Goal: Task Accomplishment & Management: Use online tool/utility

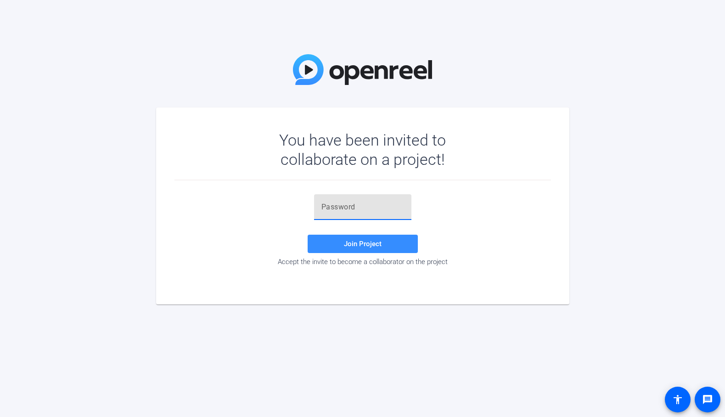
click at [342, 212] on input "text" at bounding box center [363, 207] width 83 height 11
paste input "pv,Iy2"
type input "pv,Iy2"
click at [363, 243] on span "Join Project" at bounding box center [363, 244] width 38 height 8
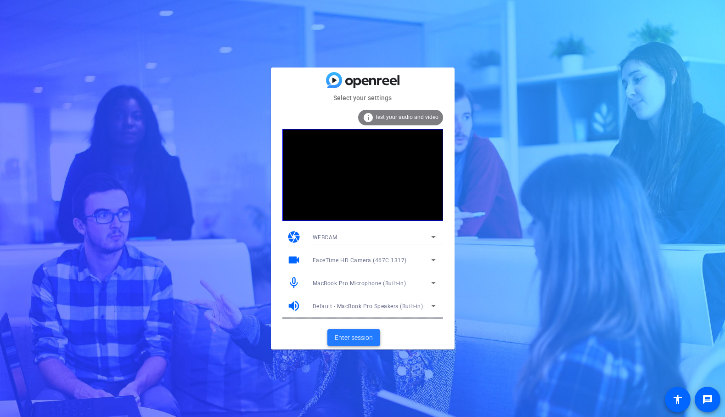
click at [365, 334] on span "Enter session" at bounding box center [354, 338] width 38 height 10
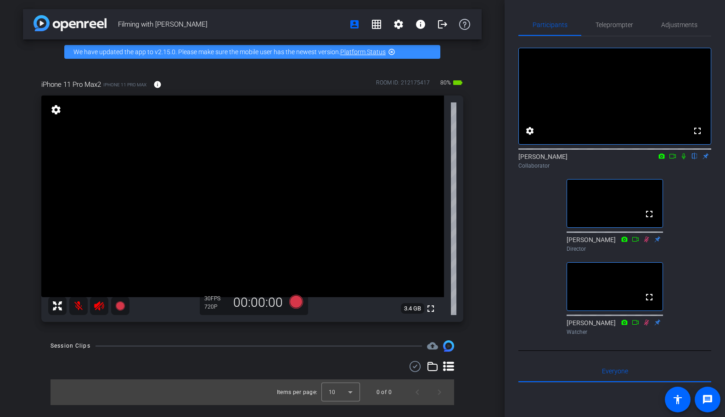
click at [684, 159] on icon at bounding box center [683, 156] width 7 height 6
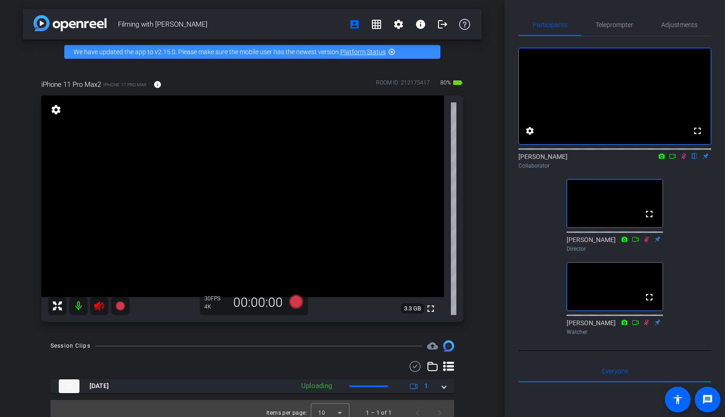
click at [80, 308] on mat-icon at bounding box center [78, 306] width 18 height 18
click at [77, 306] on mat-icon at bounding box center [78, 306] width 18 height 18
click at [683, 159] on icon at bounding box center [683, 156] width 7 height 6
click at [683, 159] on icon at bounding box center [684, 156] width 5 height 6
click at [684, 159] on icon at bounding box center [683, 156] width 7 height 6
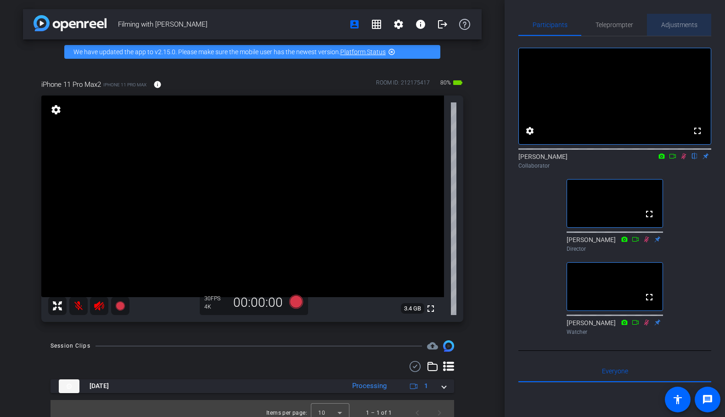
click at [675, 23] on span "Adjustments" at bounding box center [680, 25] width 36 height 6
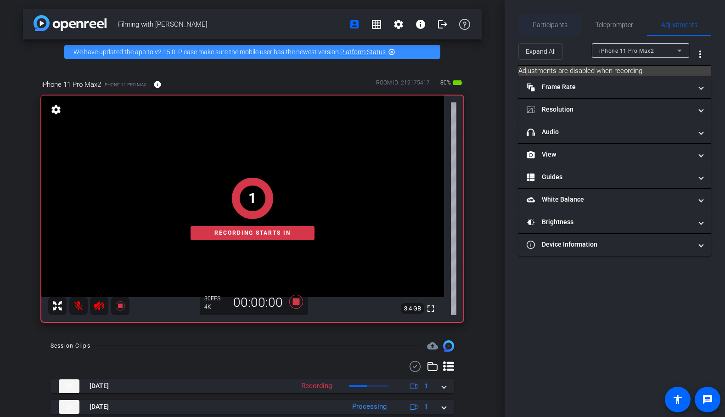
click at [559, 28] on span "Participants" at bounding box center [550, 25] width 35 height 22
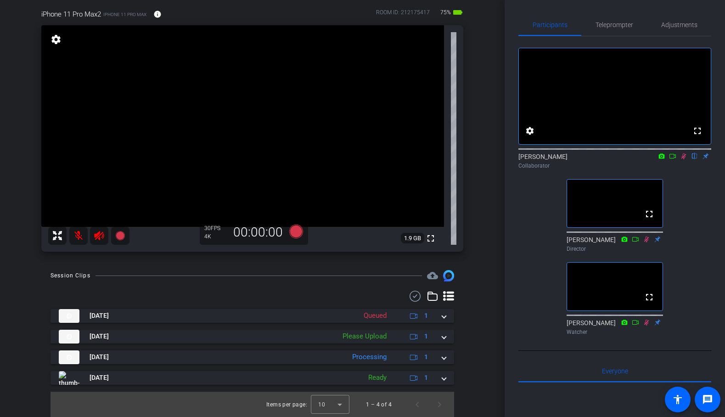
scroll to position [71, 0]
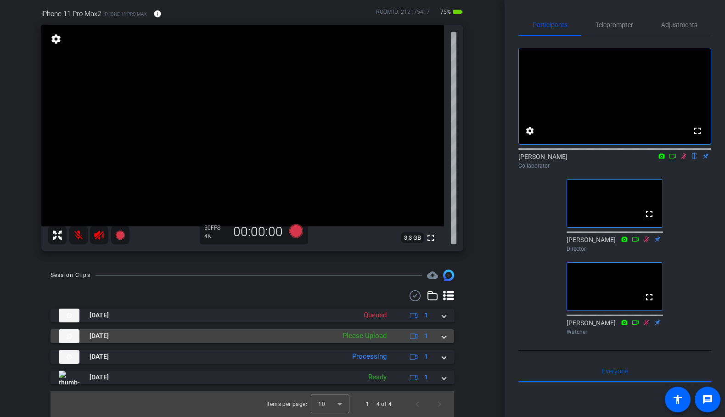
click at [375, 337] on div "Please Upload" at bounding box center [364, 336] width 53 height 11
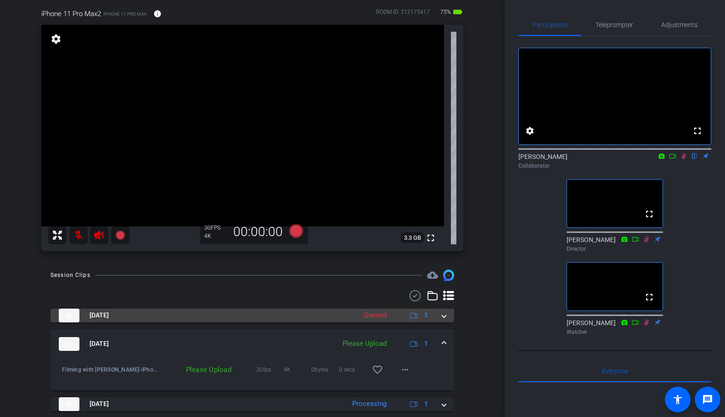
scroll to position [118, 0]
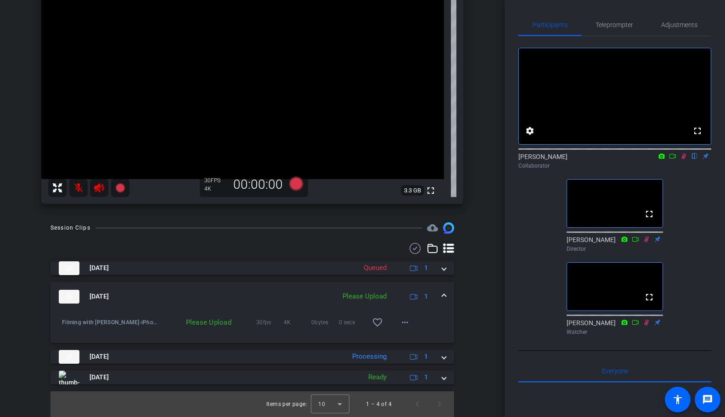
click at [204, 323] on div "Please Upload" at bounding box center [197, 322] width 77 height 9
click at [403, 322] on mat-icon "more_horiz" at bounding box center [405, 322] width 11 height 11
click at [420, 343] on span "Upload" at bounding box center [420, 341] width 37 height 11
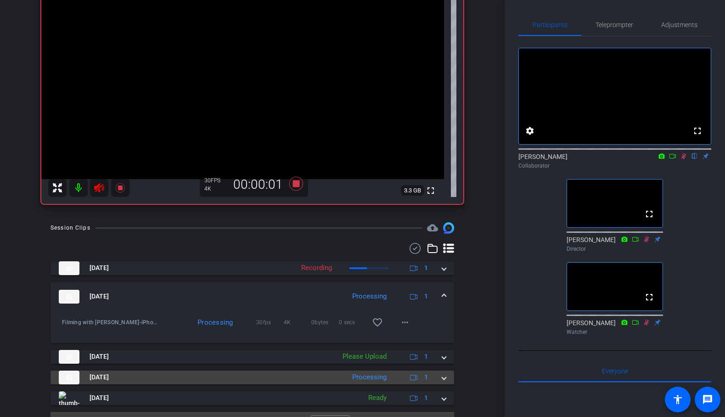
click at [445, 378] on span at bounding box center [444, 378] width 4 height 10
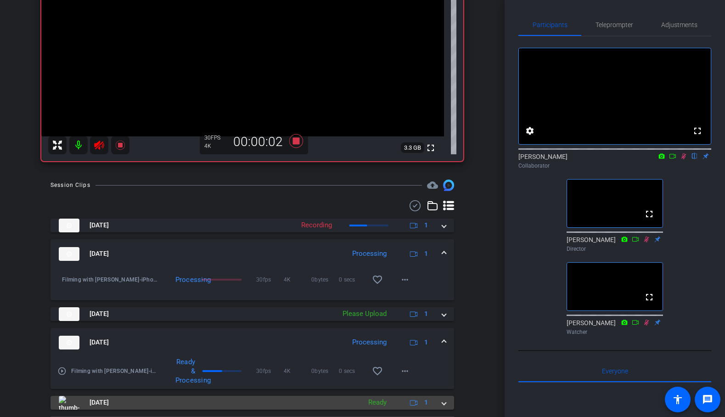
scroll to position [162, 0]
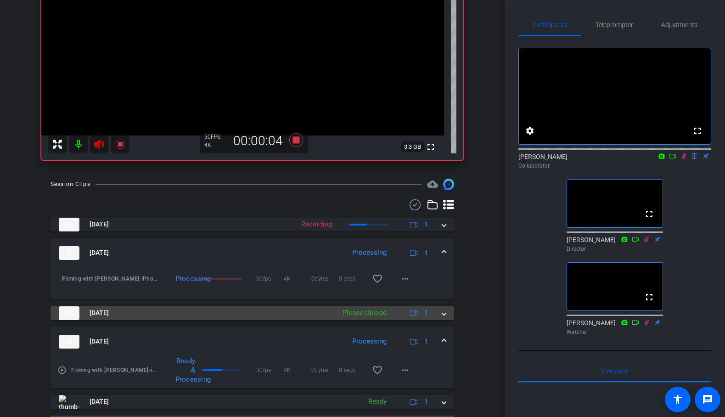
click at [445, 317] on span at bounding box center [444, 313] width 4 height 10
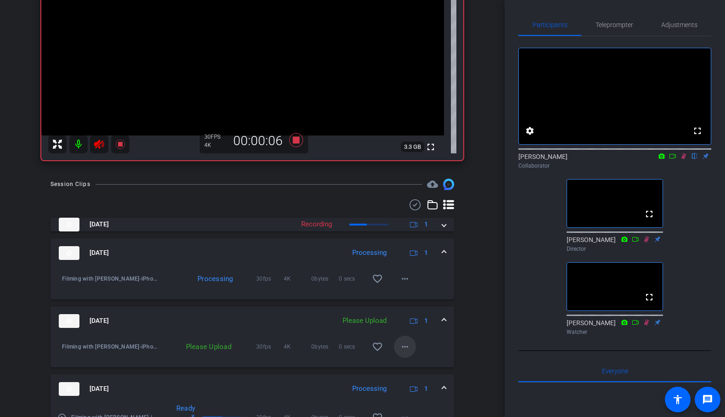
click at [405, 345] on mat-icon "more_horiz" at bounding box center [405, 346] width 11 height 11
click at [418, 364] on span "Upload" at bounding box center [420, 365] width 37 height 11
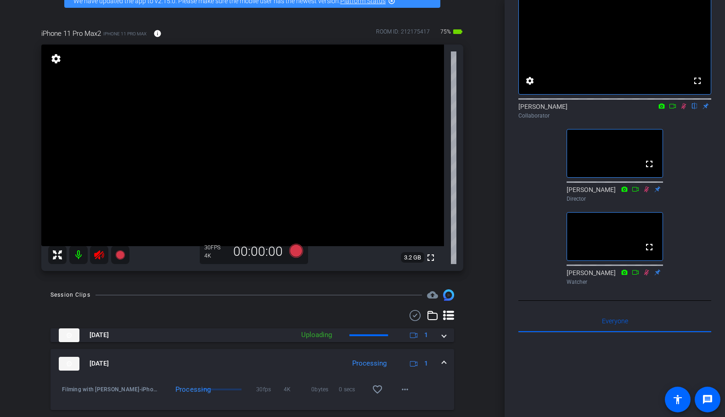
scroll to position [0, 0]
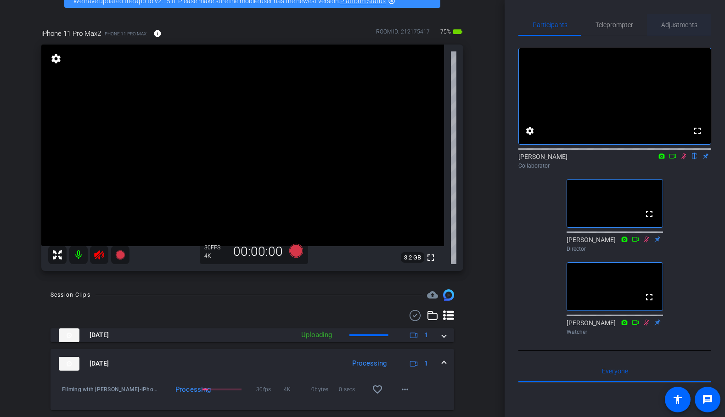
click at [684, 20] on span "Adjustments" at bounding box center [680, 25] width 36 height 22
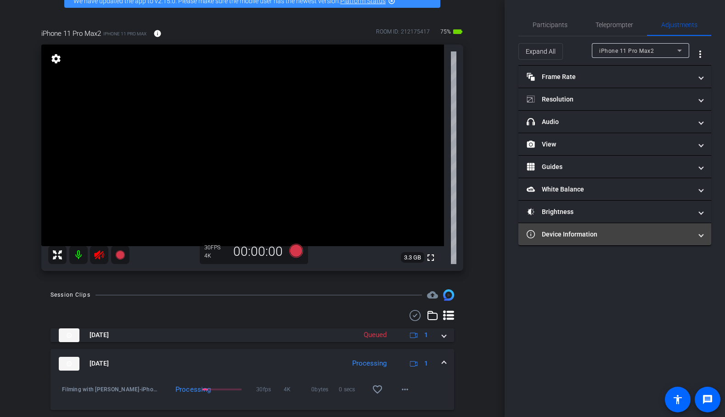
click at [683, 236] on mat-panel-title "Device Information" at bounding box center [609, 235] width 165 height 10
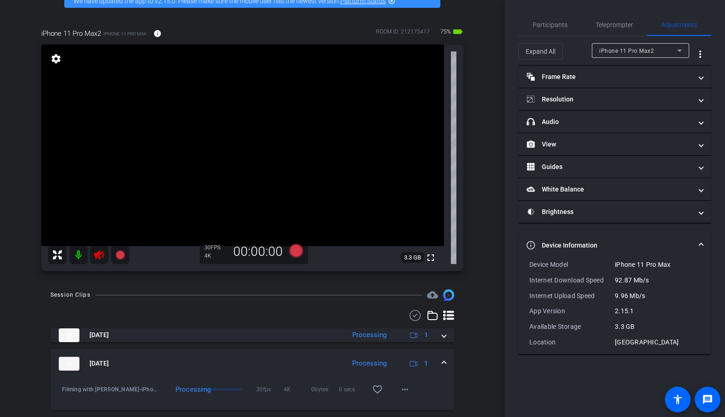
click at [705, 244] on mat-expansion-panel-header "Device Information" at bounding box center [615, 245] width 193 height 29
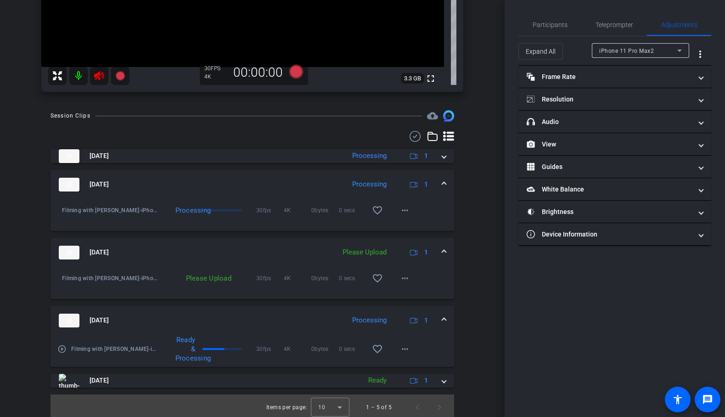
scroll to position [233, 0]
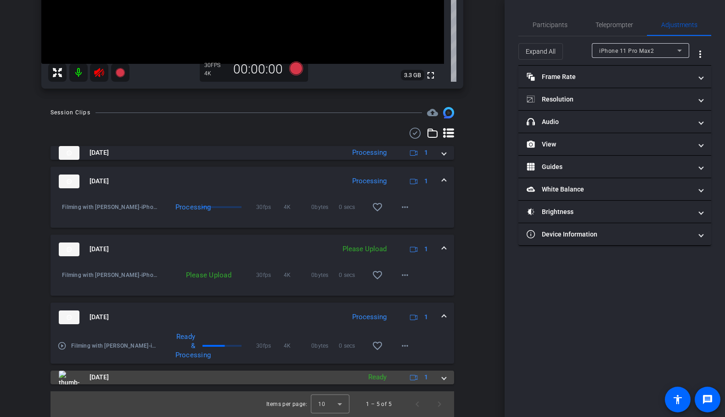
click at [445, 383] on mat-expansion-panel-header "[DATE] Ready 1" at bounding box center [253, 378] width 404 height 14
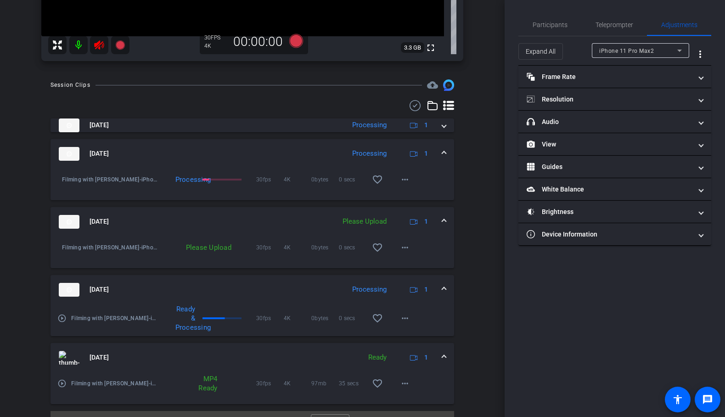
scroll to position [266, 0]
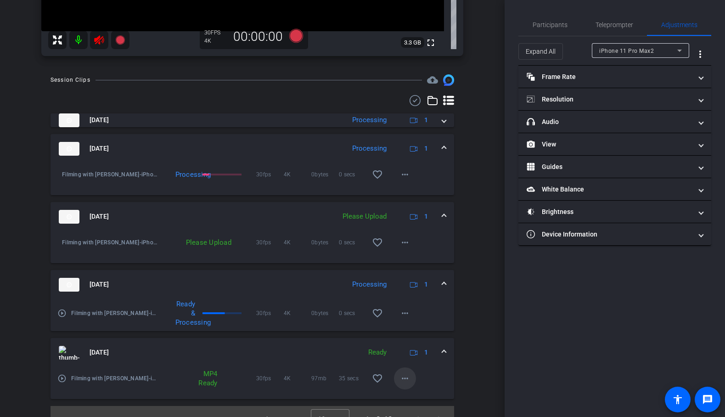
click at [412, 378] on span at bounding box center [405, 379] width 22 height 22
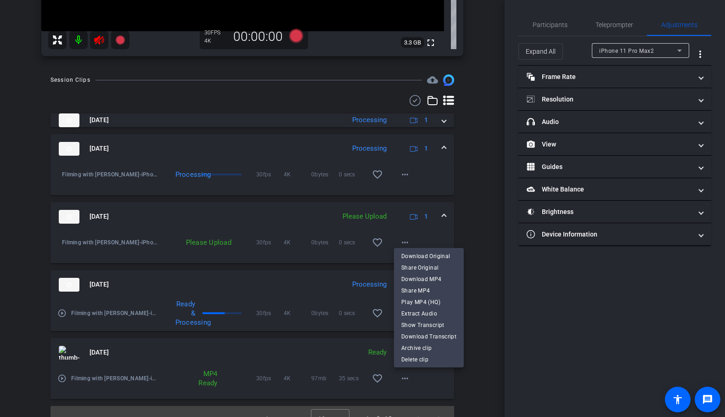
drag, startPoint x: 486, startPoint y: 282, endPoint x: 481, endPoint y: 301, distance: 20.4
click at [486, 282] on div at bounding box center [362, 208] width 725 height 417
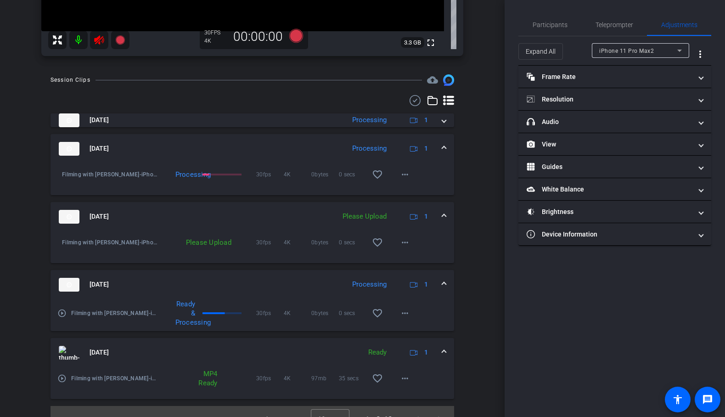
click at [446, 352] on span at bounding box center [444, 353] width 4 height 10
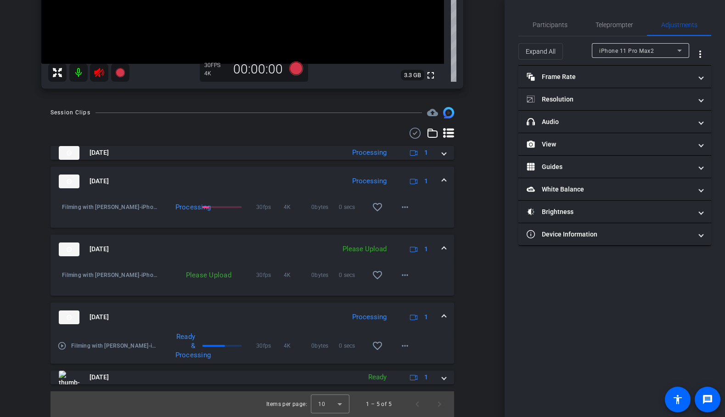
scroll to position [233, 0]
click at [404, 348] on mat-icon "more_horiz" at bounding box center [405, 345] width 11 height 11
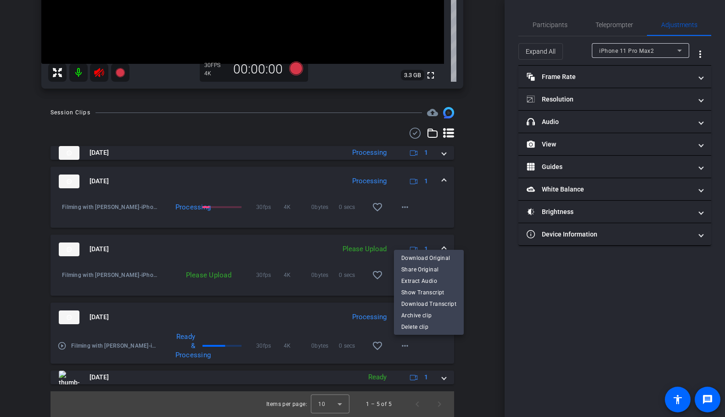
click at [505, 289] on div at bounding box center [362, 208] width 725 height 417
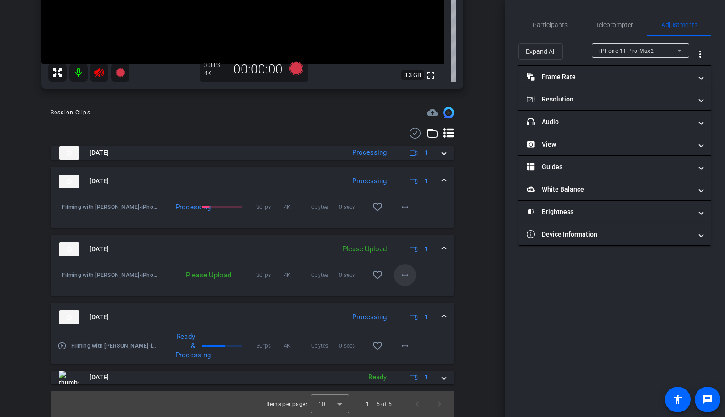
click at [404, 277] on mat-icon "more_horiz" at bounding box center [405, 275] width 11 height 11
click at [416, 293] on span "Upload" at bounding box center [420, 294] width 37 height 11
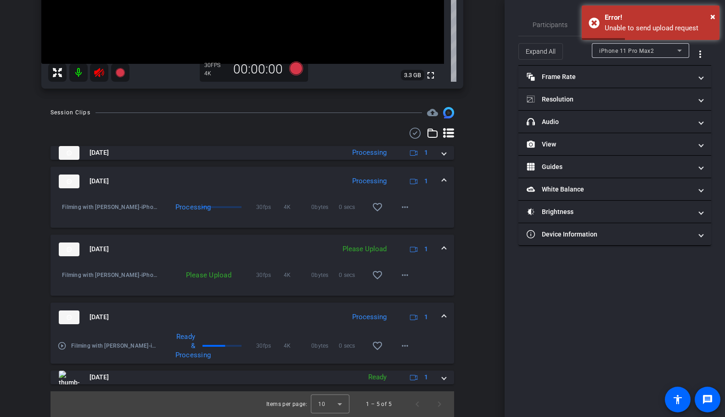
click at [445, 248] on span at bounding box center [444, 249] width 4 height 10
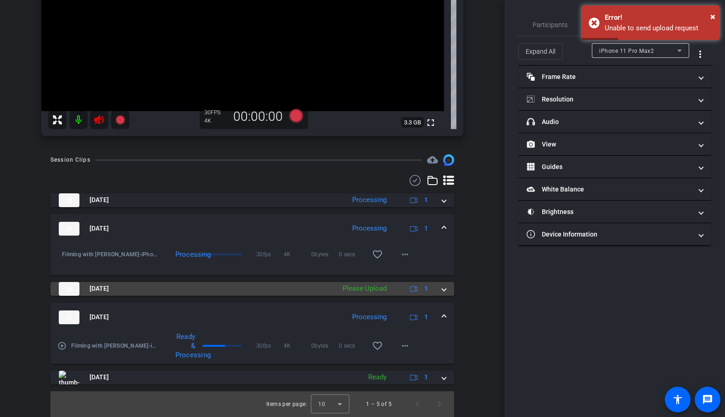
scroll to position [186, 0]
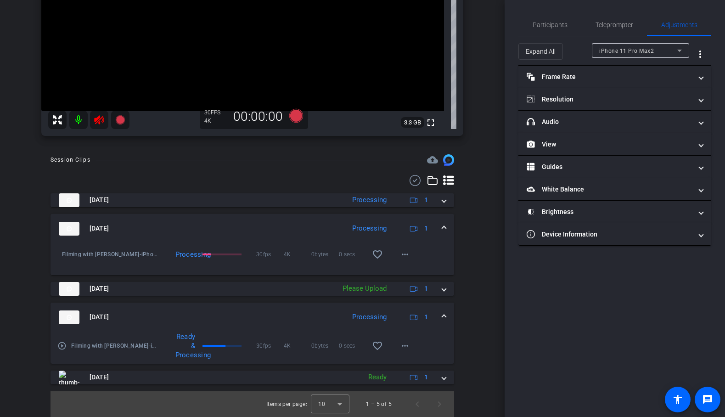
click at [87, 114] on div at bounding box center [88, 120] width 81 height 18
click at [83, 117] on mat-icon at bounding box center [78, 120] width 18 height 18
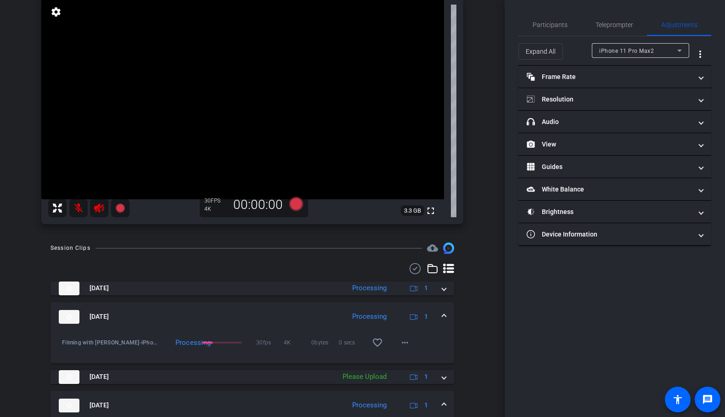
scroll to position [0, 0]
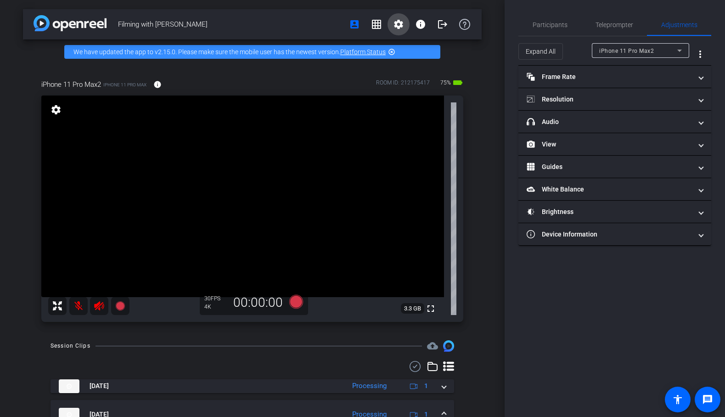
click at [402, 21] on mat-icon "settings" at bounding box center [398, 24] width 11 height 11
click at [439, 41] on span "Session Settings" at bounding box center [419, 43] width 48 height 11
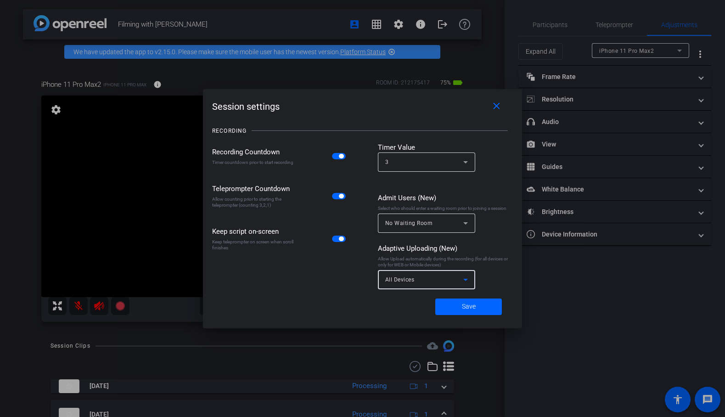
click at [409, 278] on span "All Devices" at bounding box center [399, 280] width 29 height 6
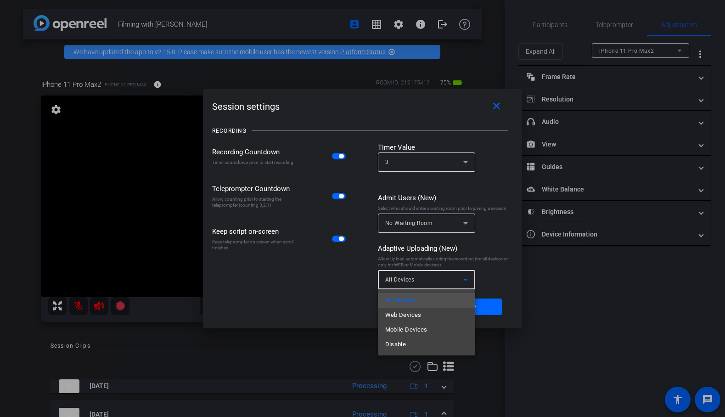
click at [369, 242] on div at bounding box center [362, 208] width 725 height 417
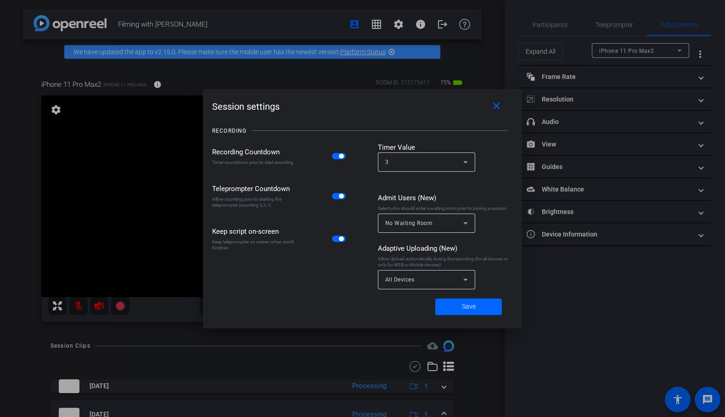
click at [449, 277] on div "All Devices" at bounding box center [424, 279] width 78 height 11
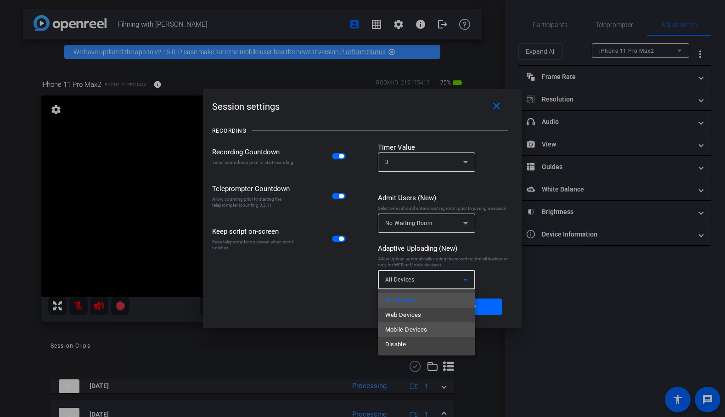
click at [439, 328] on mat-option "Mobile Devices" at bounding box center [426, 330] width 97 height 15
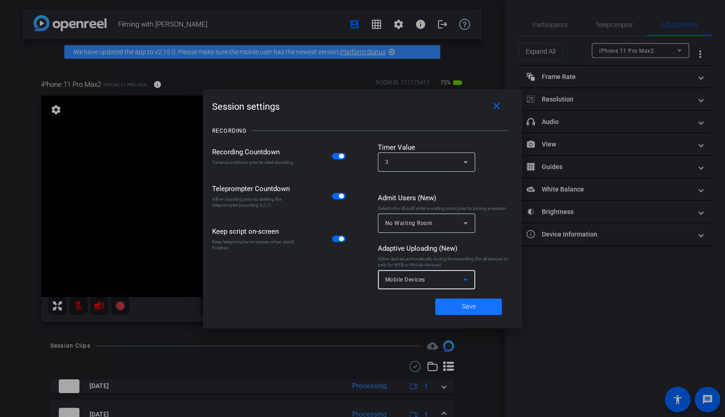
click at [461, 307] on span at bounding box center [469, 307] width 67 height 22
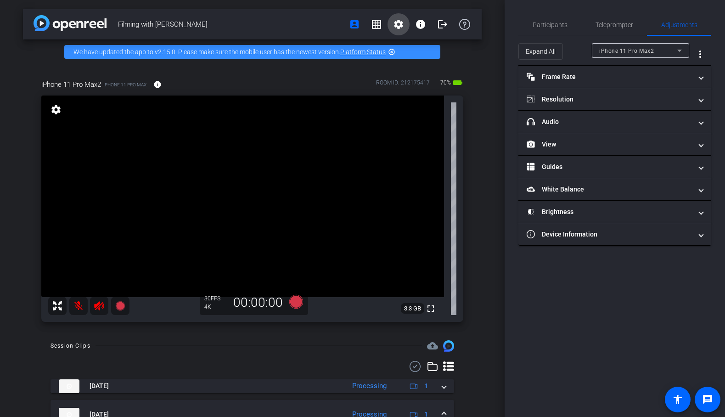
click at [399, 22] on mat-icon "settings" at bounding box center [398, 24] width 11 height 11
click at [398, 23] on div at bounding box center [362, 208] width 725 height 417
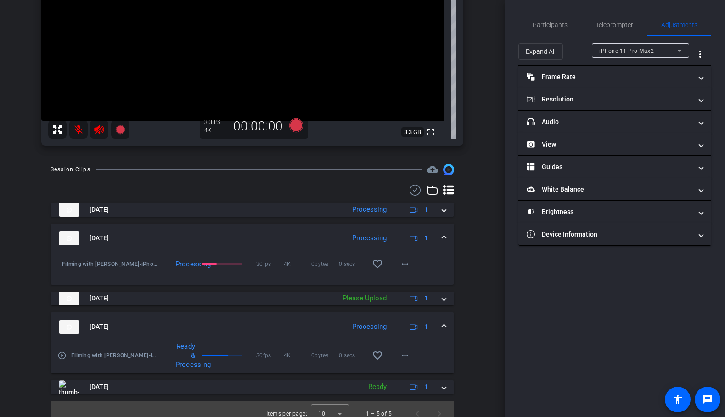
scroll to position [186, 0]
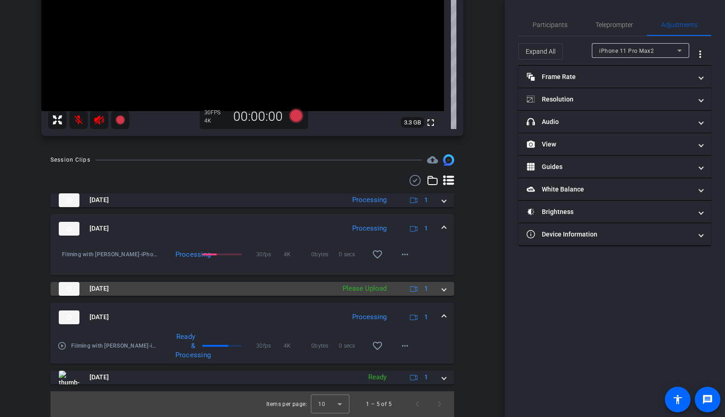
click at [449, 289] on mat-expansion-panel-header "[DATE] Please Upload 1" at bounding box center [253, 289] width 404 height 14
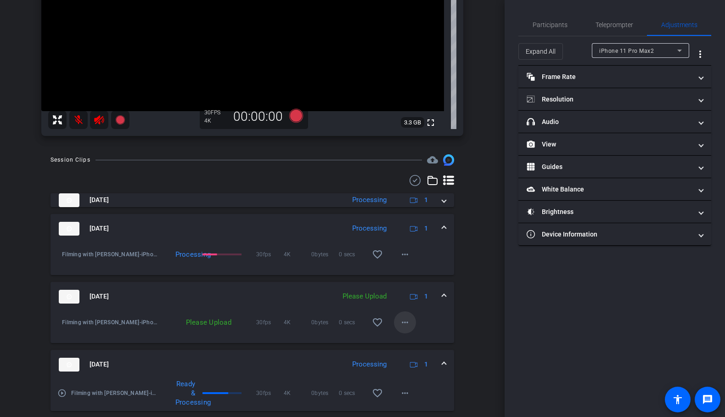
click at [405, 322] on mat-icon "more_horiz" at bounding box center [405, 322] width 11 height 11
click at [430, 340] on span "Upload" at bounding box center [420, 341] width 37 height 11
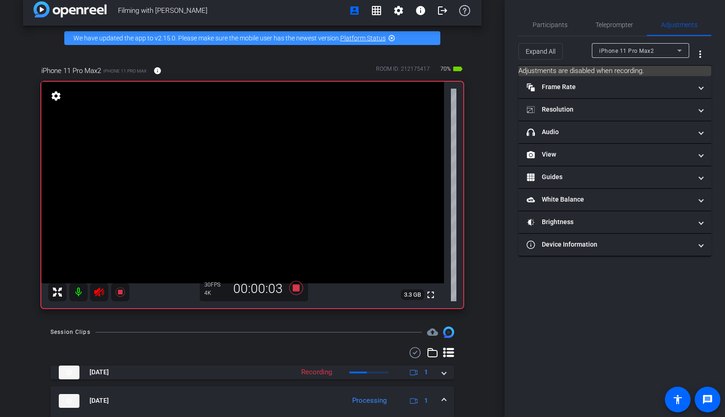
scroll to position [0, 0]
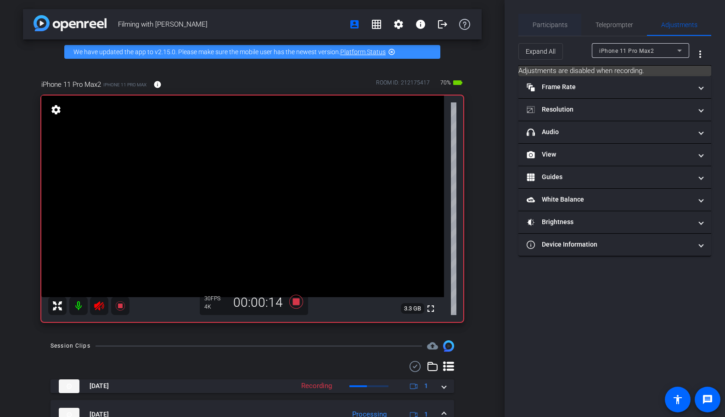
click at [545, 25] on span "Participants" at bounding box center [550, 25] width 35 height 6
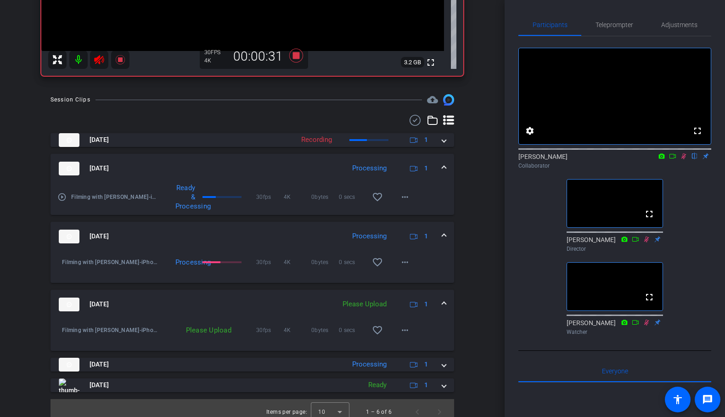
scroll to position [254, 0]
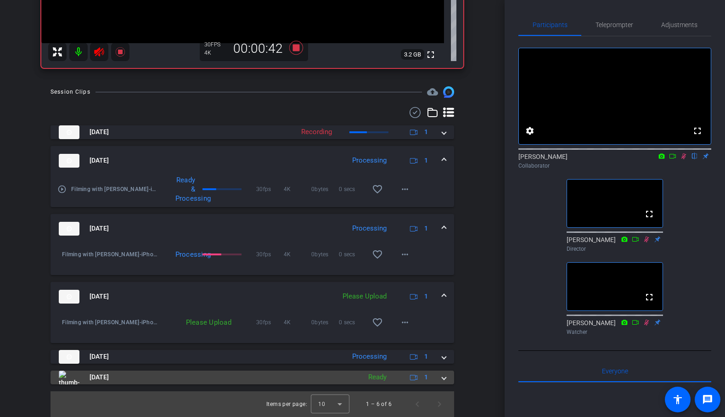
click at [443, 380] on span at bounding box center [444, 378] width 4 height 10
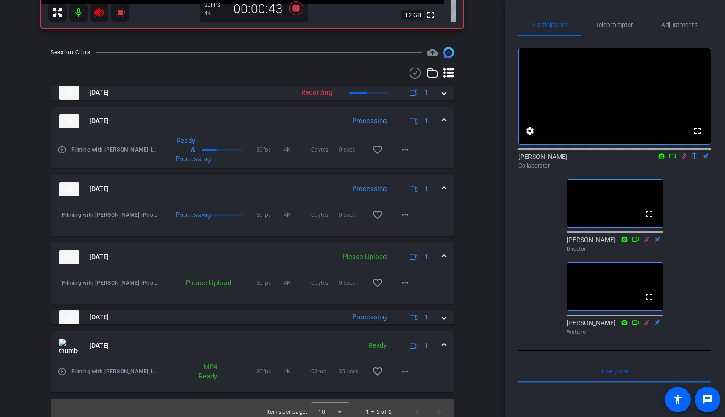
scroll to position [301, 0]
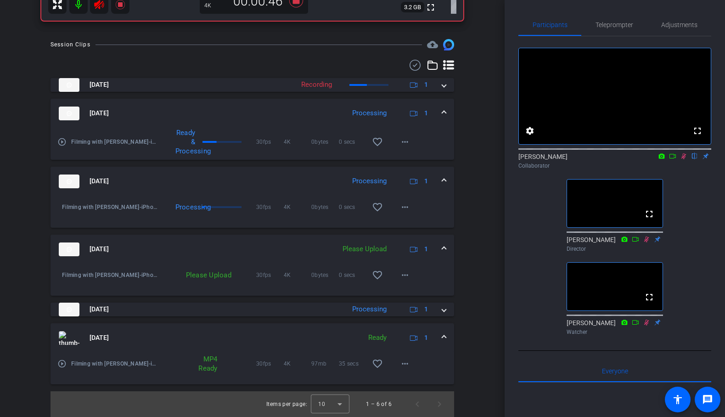
click at [448, 338] on mat-expansion-panel-header "[DATE] Ready 1" at bounding box center [253, 337] width 404 height 29
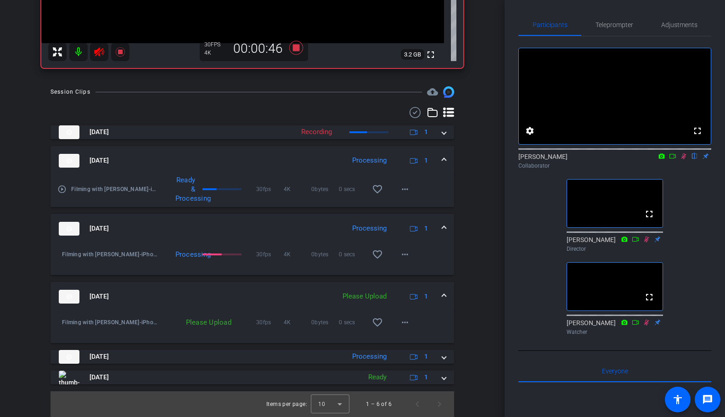
scroll to position [254, 0]
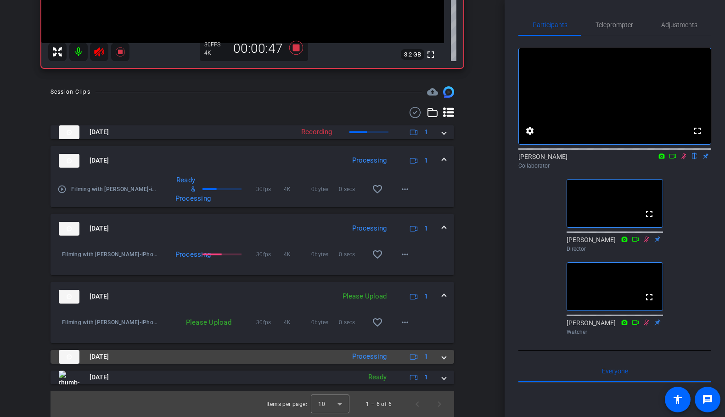
click at [443, 355] on span at bounding box center [444, 357] width 4 height 10
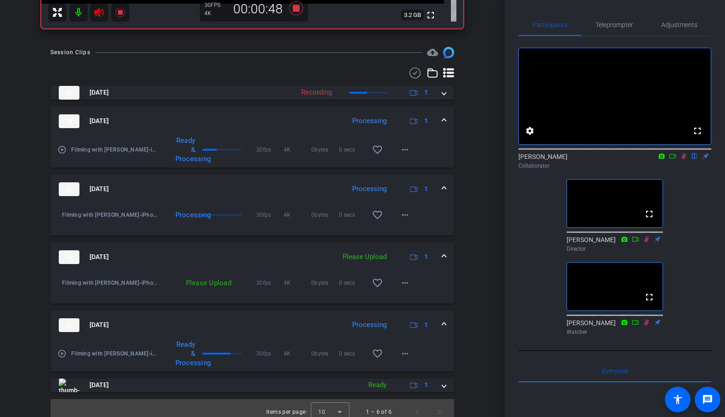
scroll to position [295, 0]
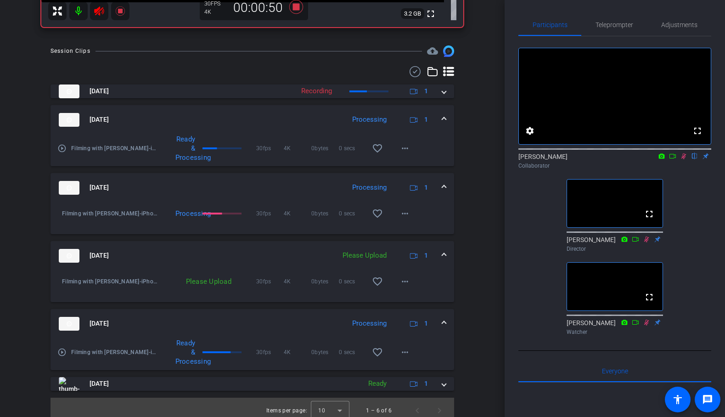
click at [447, 320] on mat-expansion-panel-header "[DATE] Processing 1" at bounding box center [253, 323] width 404 height 29
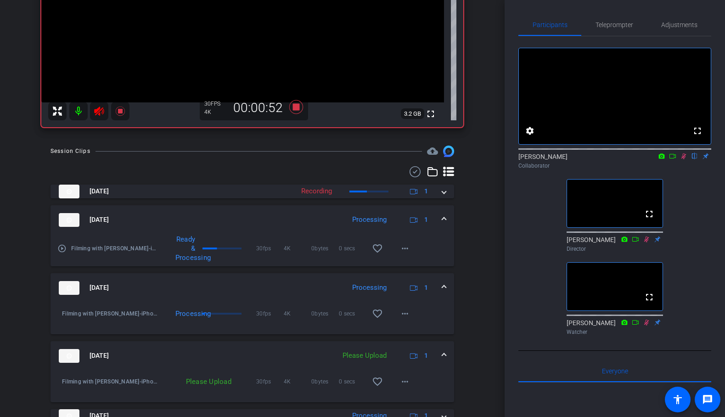
scroll to position [187, 0]
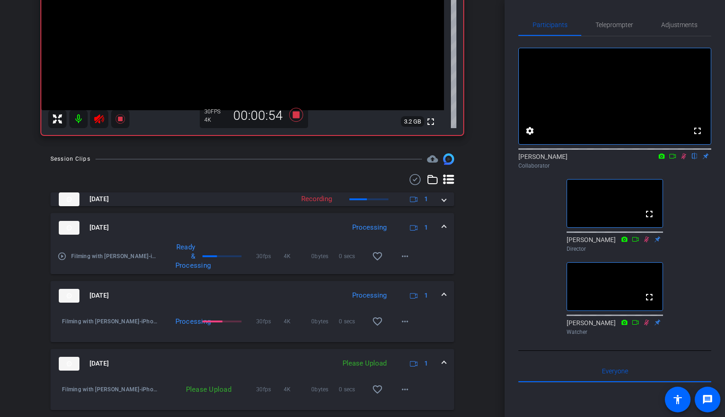
click at [447, 293] on mat-expansion-panel-header "[DATE] Processing 1" at bounding box center [253, 295] width 404 height 29
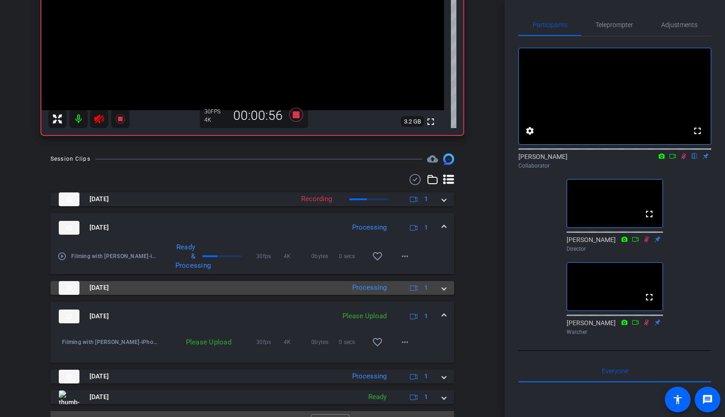
click at [446, 289] on span at bounding box center [444, 288] width 4 height 10
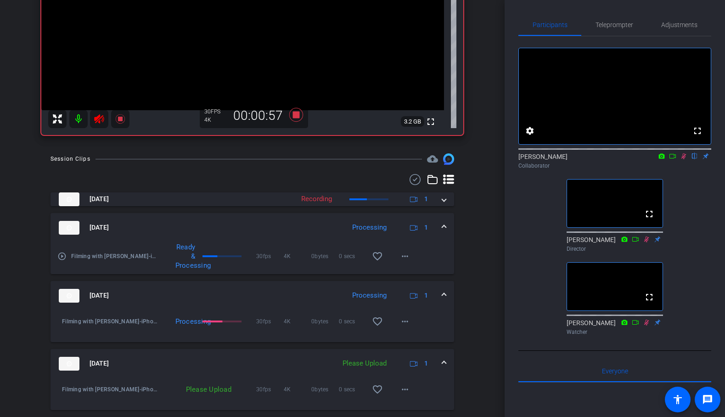
click at [446, 289] on mat-expansion-panel-header "[DATE] Processing 1" at bounding box center [253, 295] width 404 height 29
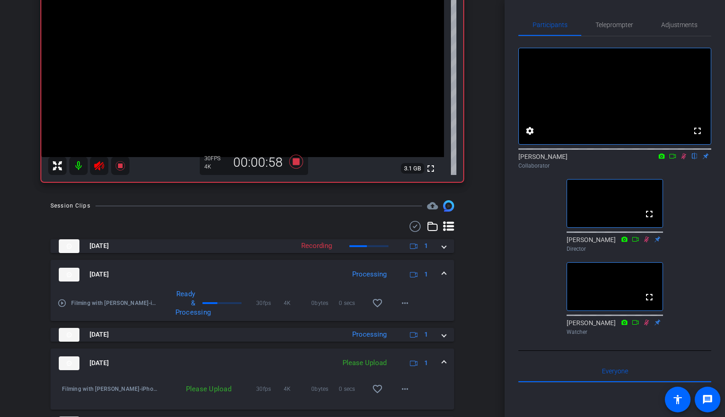
scroll to position [140, 0]
click at [444, 273] on span at bounding box center [444, 275] width 4 height 10
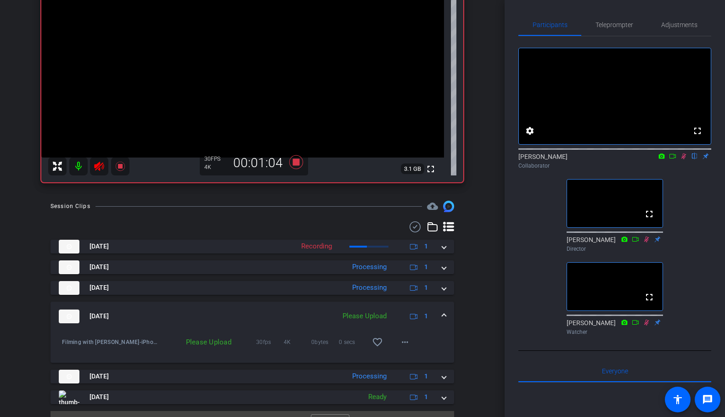
click at [444, 315] on span at bounding box center [444, 316] width 4 height 10
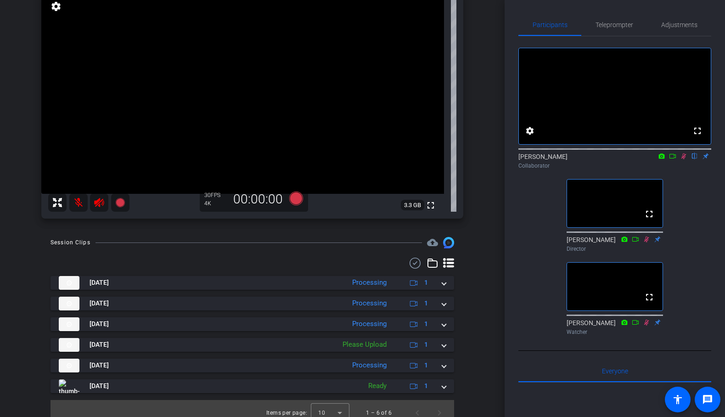
scroll to position [112, 0]
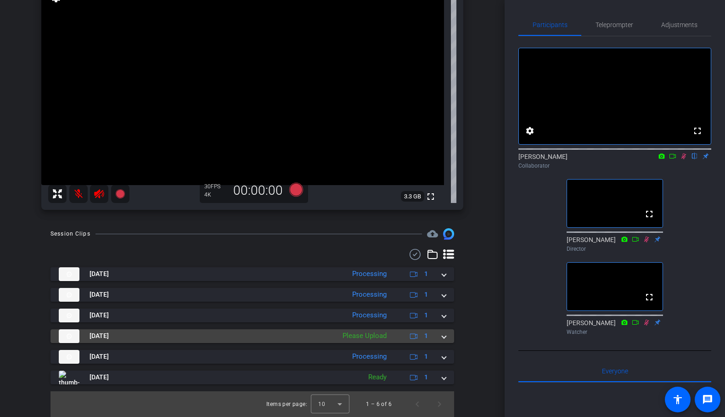
click at [445, 338] on span at bounding box center [444, 336] width 4 height 10
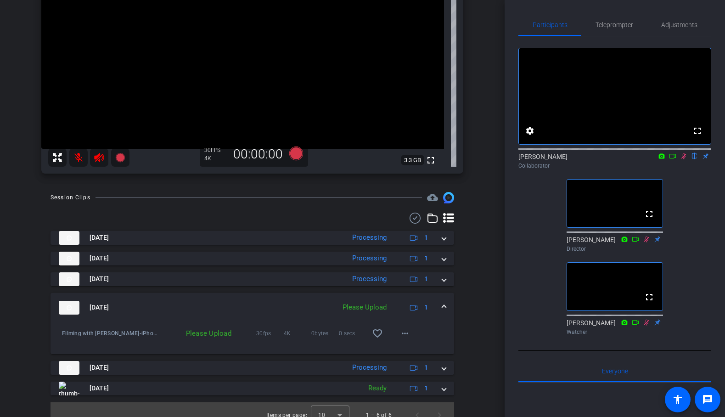
scroll to position [154, 0]
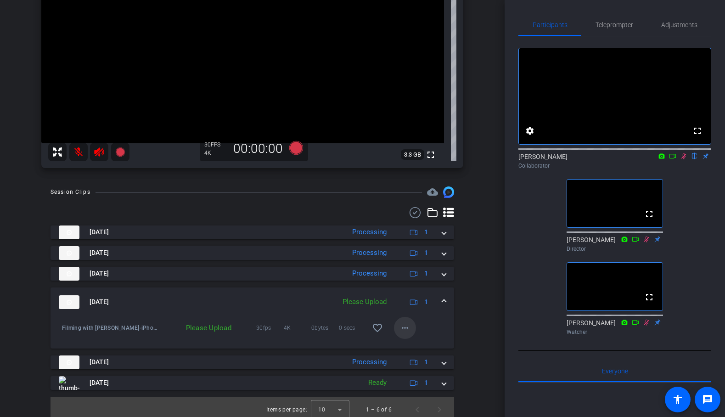
click at [399, 330] on span at bounding box center [405, 328] width 22 height 22
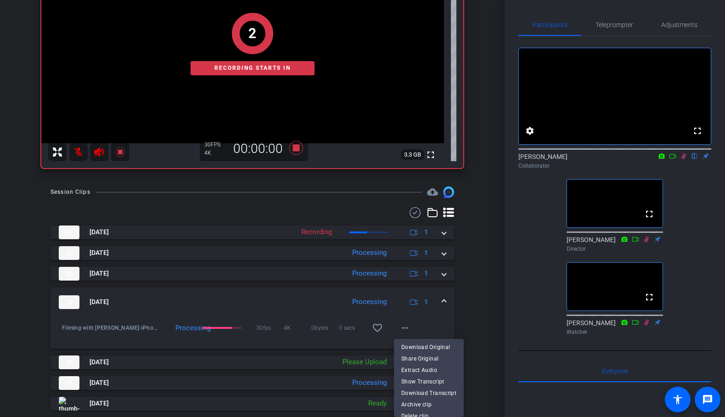
click at [482, 298] on div at bounding box center [362, 208] width 725 height 417
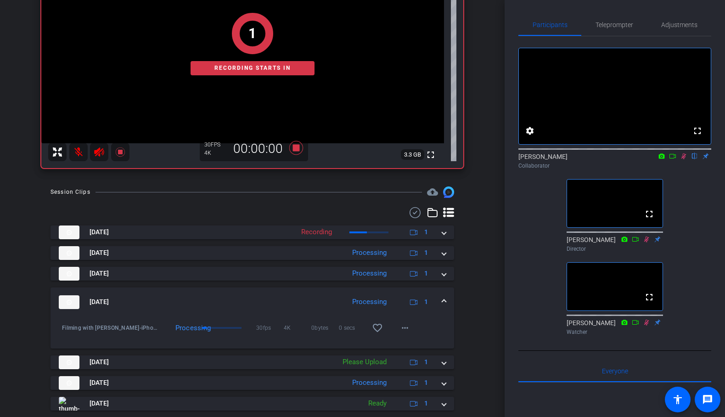
click at [447, 301] on mat-expansion-panel-header "[DATE] Processing 1" at bounding box center [253, 302] width 404 height 29
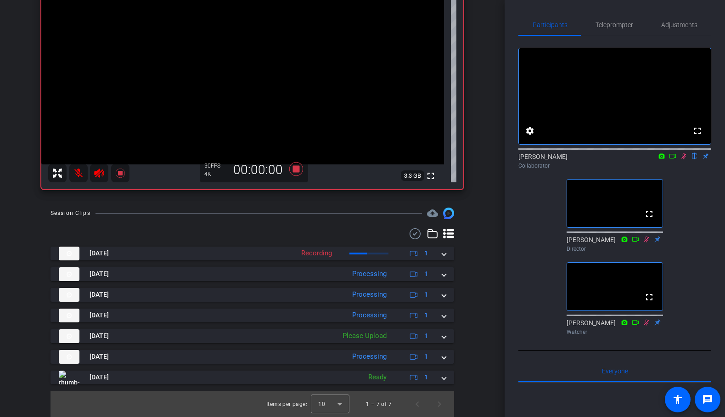
scroll to position [133, 0]
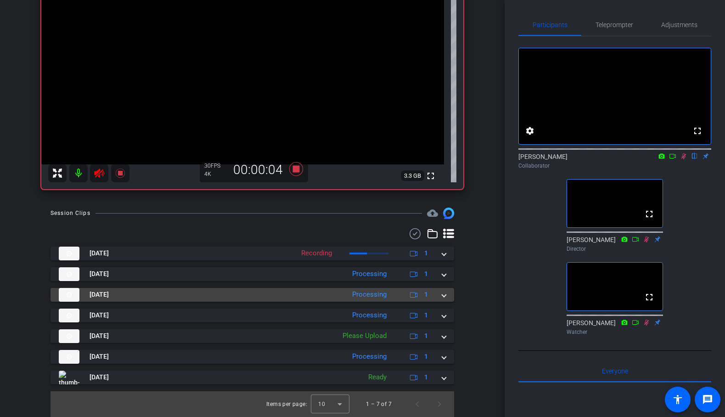
click at [445, 295] on span at bounding box center [444, 295] width 4 height 10
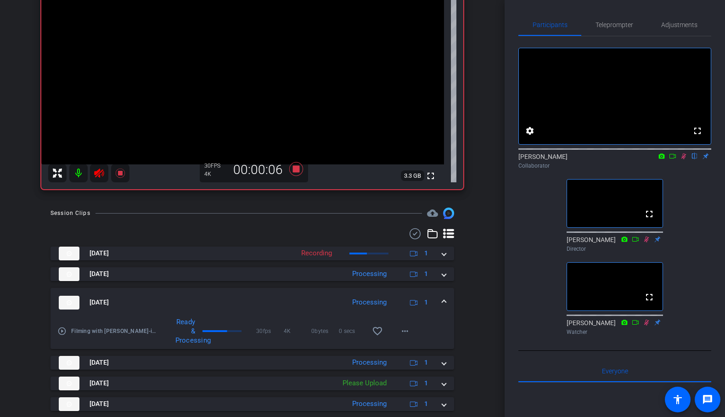
click at [442, 298] on div "[DATE] Processing 1" at bounding box center [251, 303] width 384 height 14
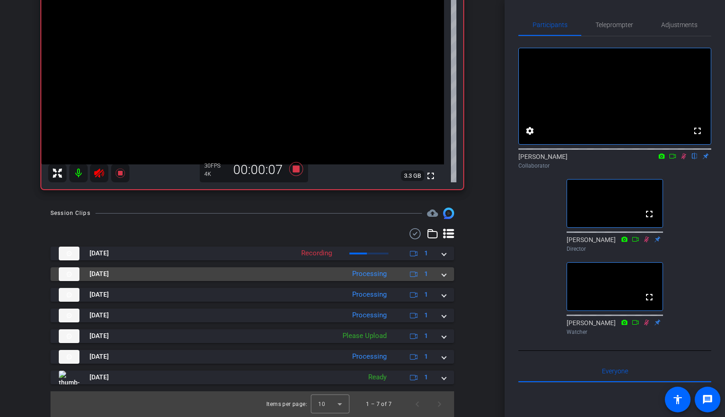
click at [445, 274] on span at bounding box center [444, 274] width 4 height 10
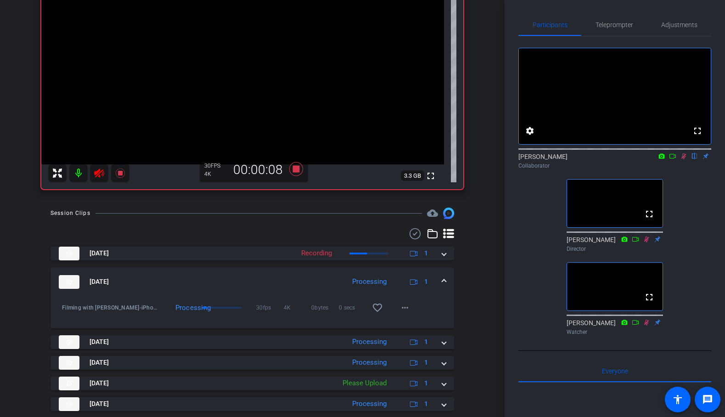
click at [445, 274] on mat-expansion-panel-header "[DATE] Processing 1" at bounding box center [253, 281] width 404 height 29
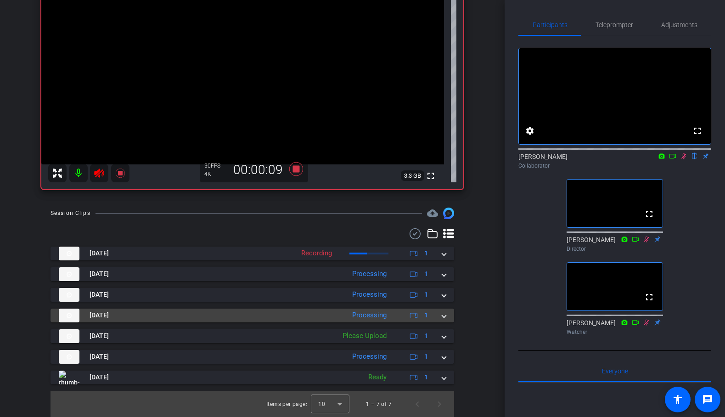
click at [444, 314] on span at bounding box center [444, 316] width 4 height 10
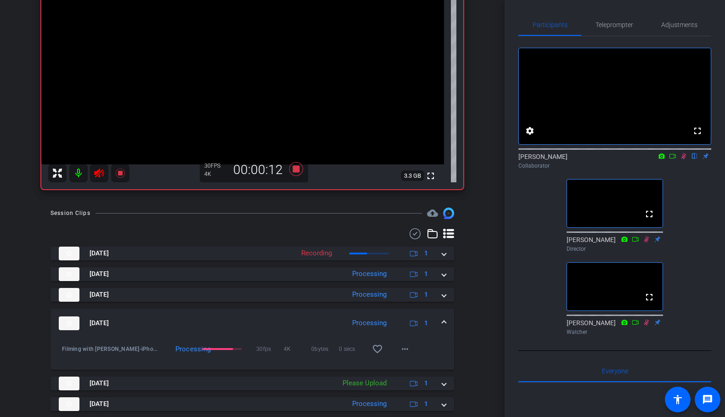
click at [444, 314] on mat-expansion-panel-header "[DATE] Processing 1" at bounding box center [253, 323] width 404 height 29
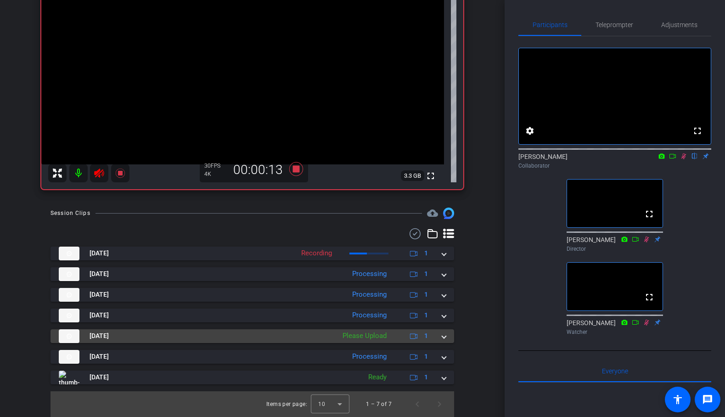
click at [445, 335] on span at bounding box center [444, 336] width 4 height 10
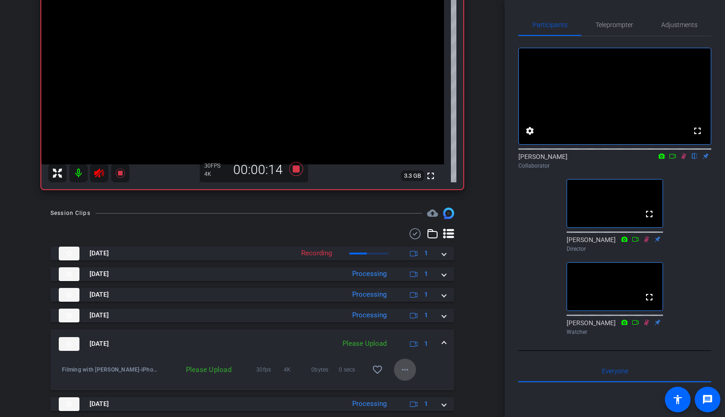
click at [408, 369] on mat-icon "more_horiz" at bounding box center [405, 369] width 11 height 11
click at [420, 323] on span "Upload" at bounding box center [420, 327] width 37 height 11
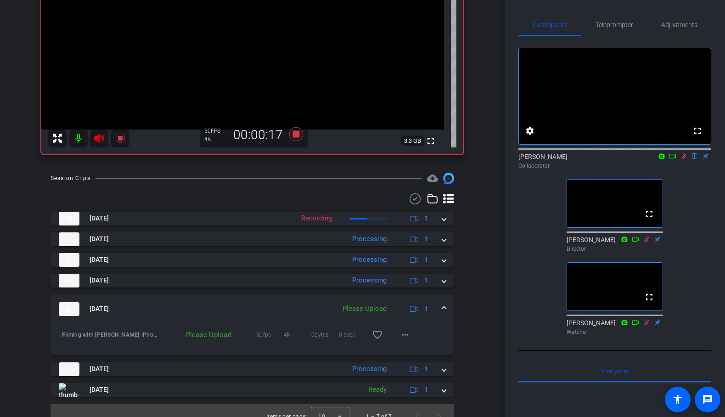
scroll to position [170, 0]
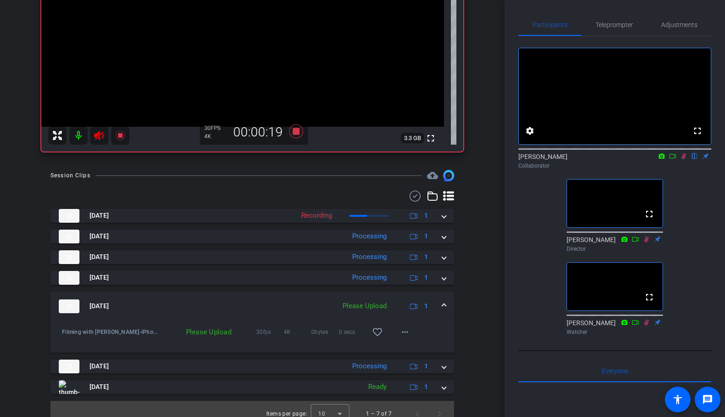
click at [445, 303] on span at bounding box center [444, 306] width 4 height 10
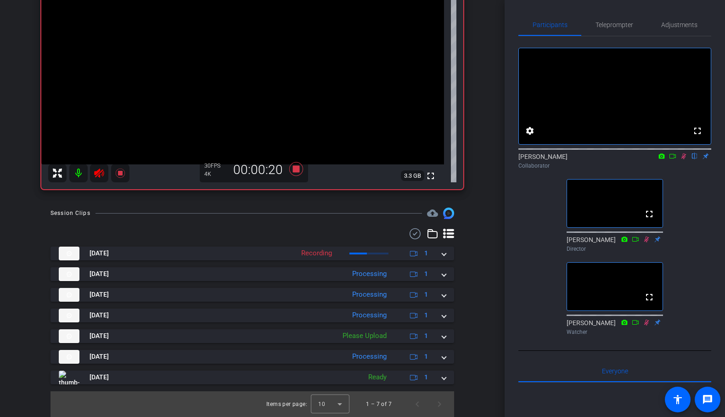
scroll to position [132, 0]
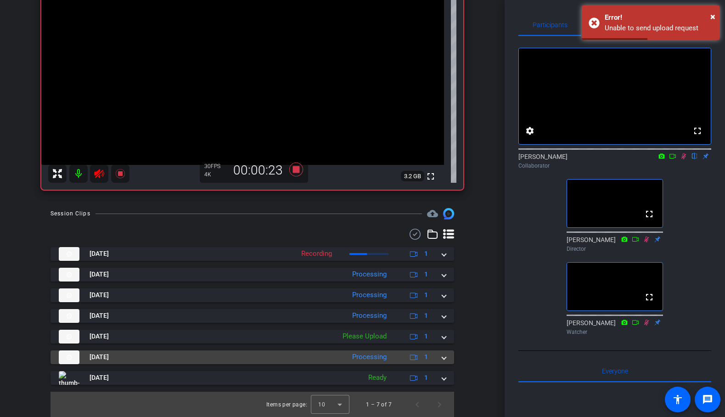
click at [445, 360] on span at bounding box center [444, 357] width 4 height 10
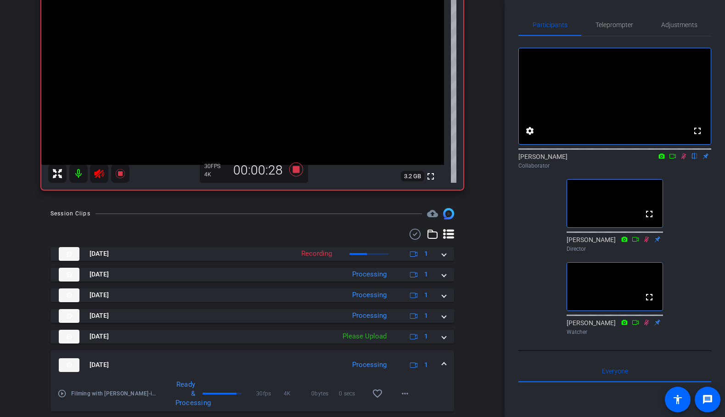
drag, startPoint x: 445, startPoint y: 363, endPoint x: 473, endPoint y: 364, distance: 28.1
click at [446, 362] on mat-expansion-panel-header "[DATE] Processing 1" at bounding box center [253, 365] width 404 height 29
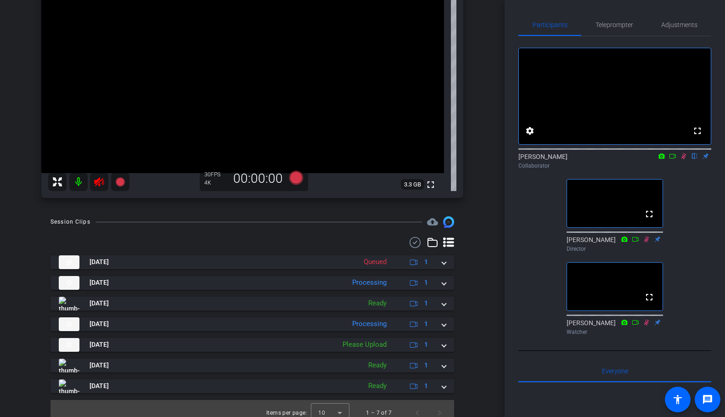
scroll to position [133, 0]
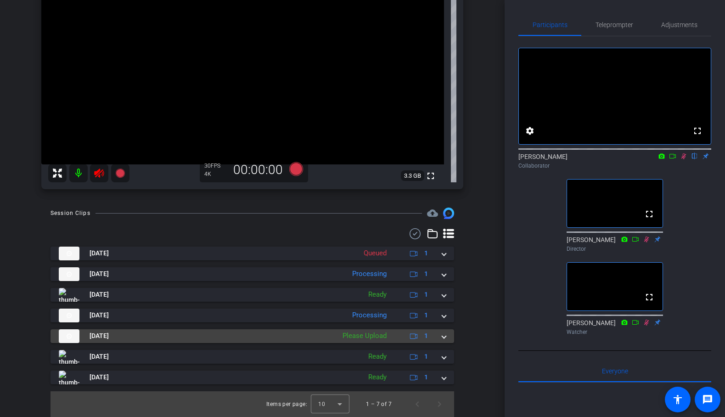
click at [445, 340] on span at bounding box center [444, 336] width 4 height 10
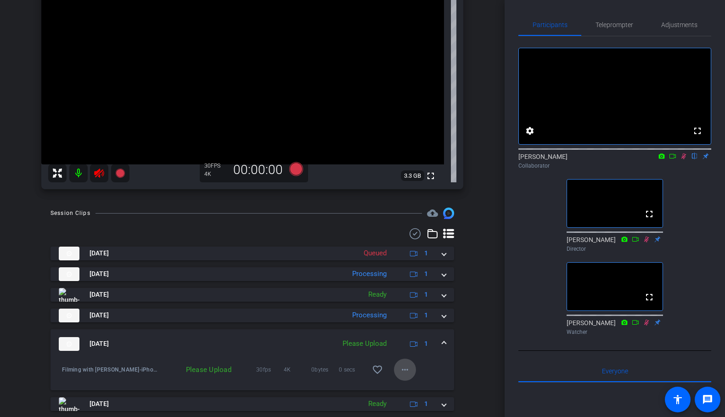
click at [408, 368] on mat-icon "more_horiz" at bounding box center [405, 369] width 11 height 11
click at [417, 328] on span "Upload" at bounding box center [420, 327] width 37 height 11
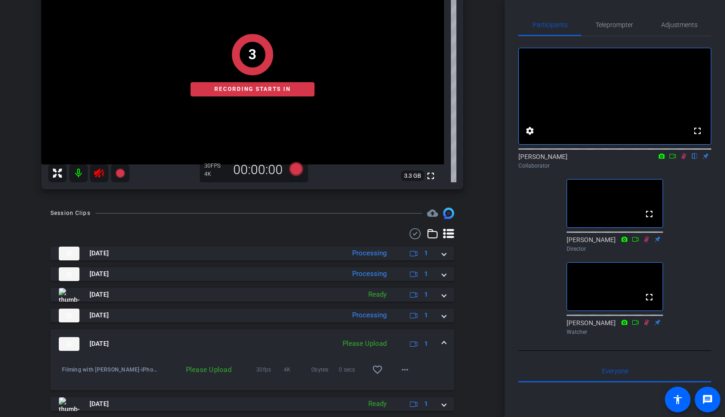
click at [476, 334] on div "Session Clips cloud_upload [DATE] Processing 1 [DATE] Processing 1 play_circle_…" at bounding box center [252, 336] width 459 height 256
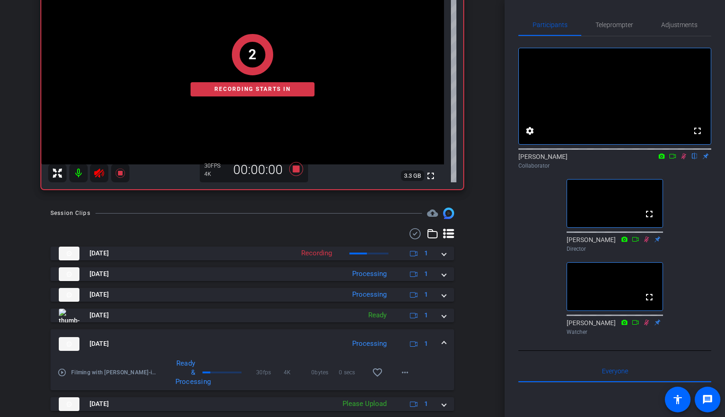
click at [448, 344] on mat-expansion-panel-header "[DATE] Processing 1" at bounding box center [253, 343] width 404 height 29
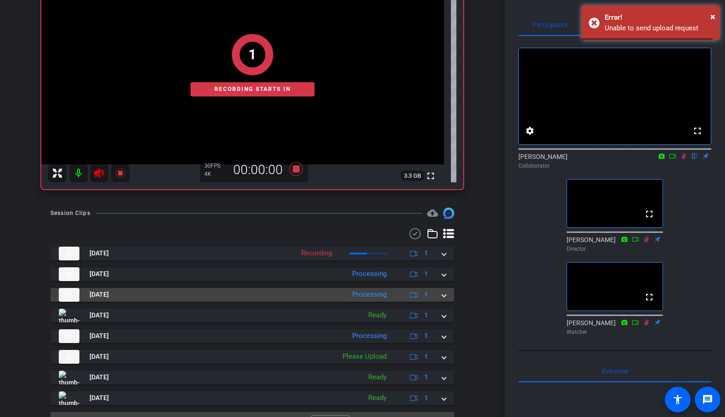
click at [444, 293] on span at bounding box center [444, 295] width 4 height 10
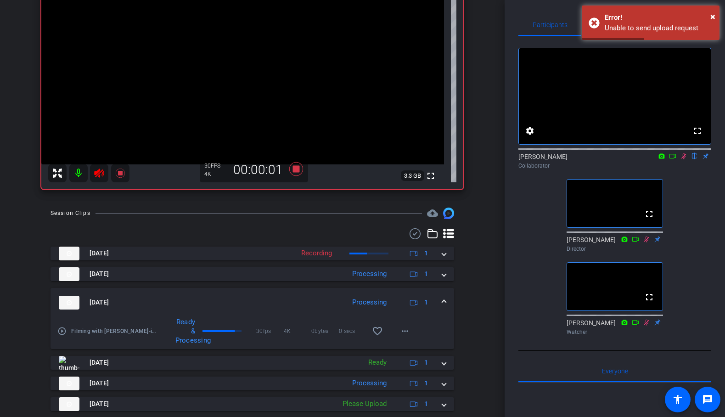
click at [444, 294] on mat-expansion-panel-header "[DATE] Processing 1" at bounding box center [253, 302] width 404 height 29
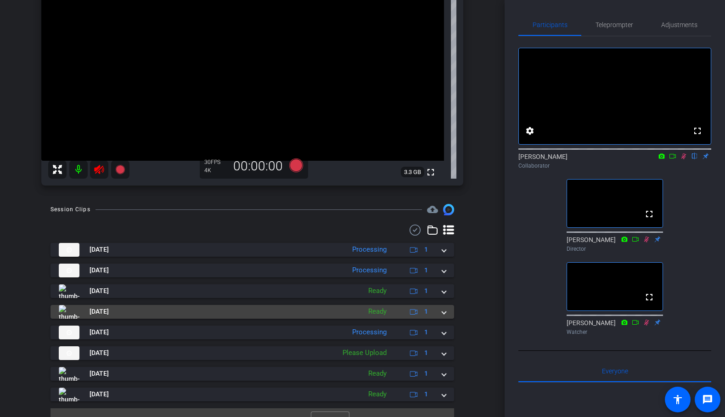
scroll to position [153, 0]
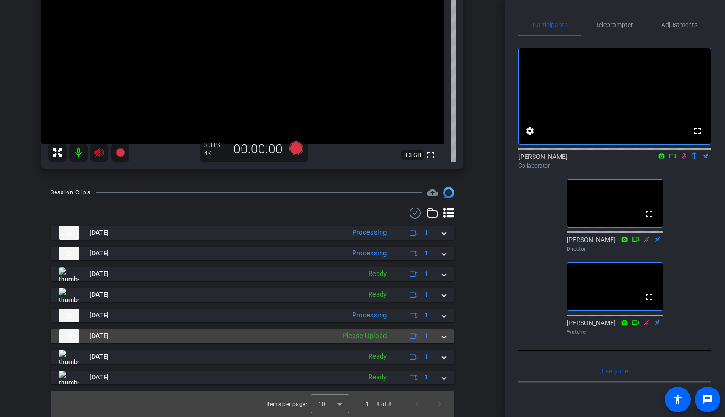
click at [444, 335] on span at bounding box center [444, 336] width 4 height 10
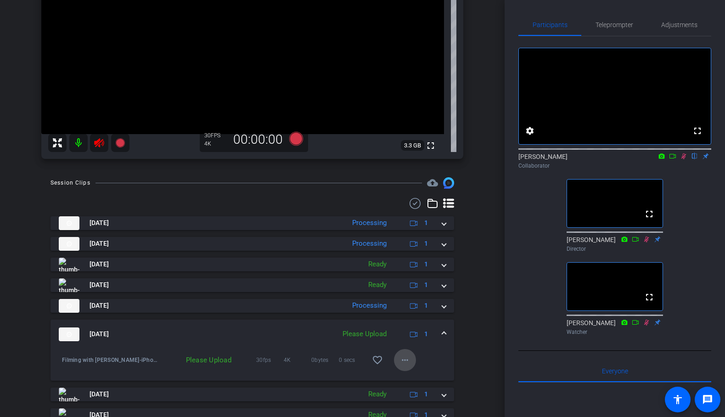
scroll to position [165, 0]
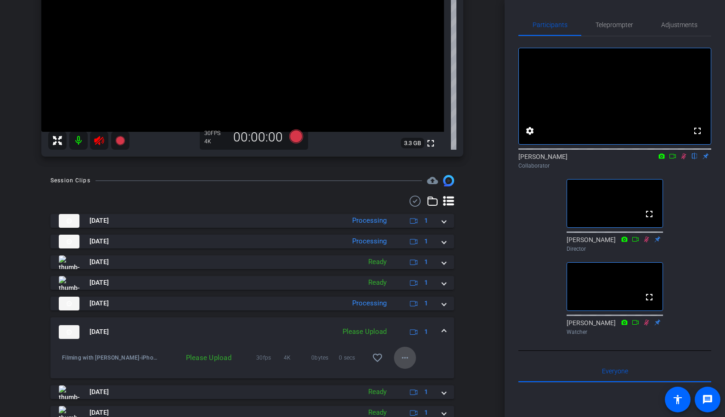
click at [411, 360] on span at bounding box center [405, 358] width 22 height 22
click at [413, 376] on span "Upload" at bounding box center [420, 376] width 37 height 11
click at [493, 331] on div "Filming with [PERSON_NAME] account_box grid_on settings info logout We have upd…" at bounding box center [252, 208] width 505 height 417
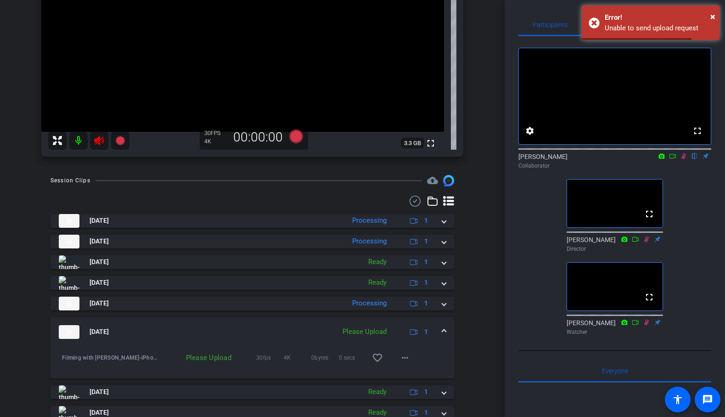
click at [447, 332] on mat-expansion-panel-header "[DATE] Please Upload 1" at bounding box center [253, 331] width 404 height 29
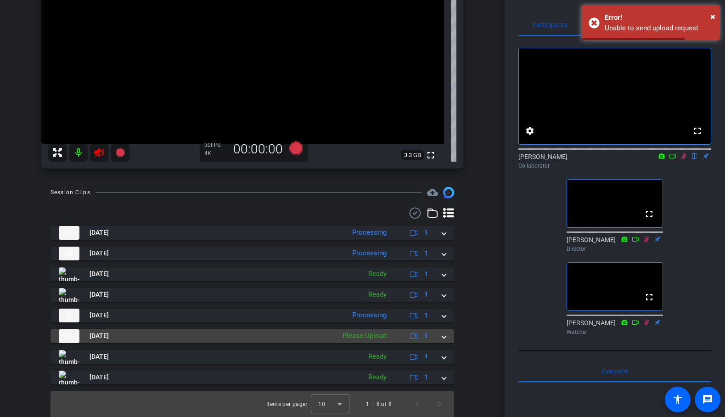
scroll to position [153, 0]
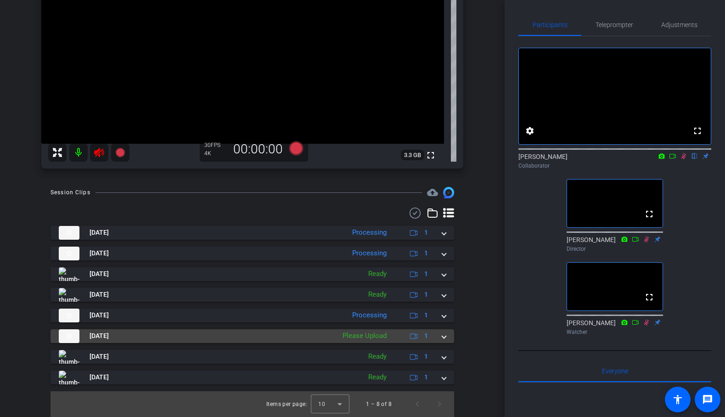
click at [446, 336] on span at bounding box center [444, 336] width 4 height 10
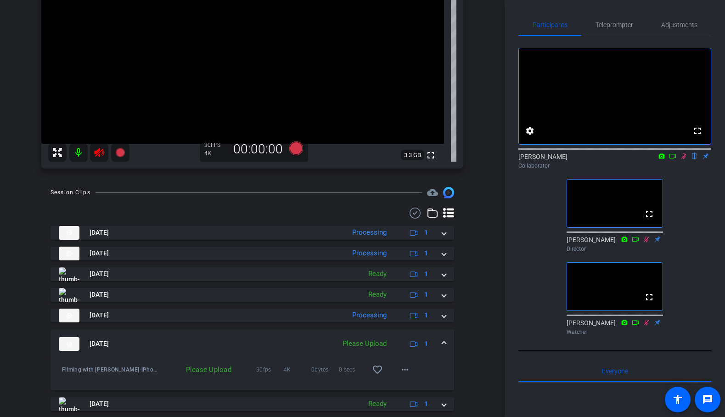
scroll to position [165, 0]
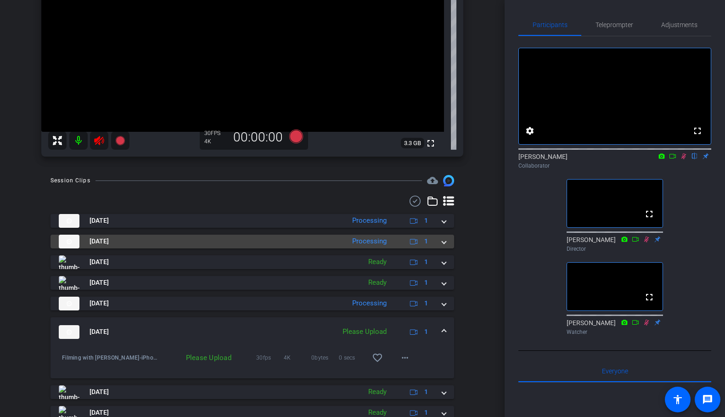
click at [443, 240] on span at bounding box center [444, 242] width 4 height 10
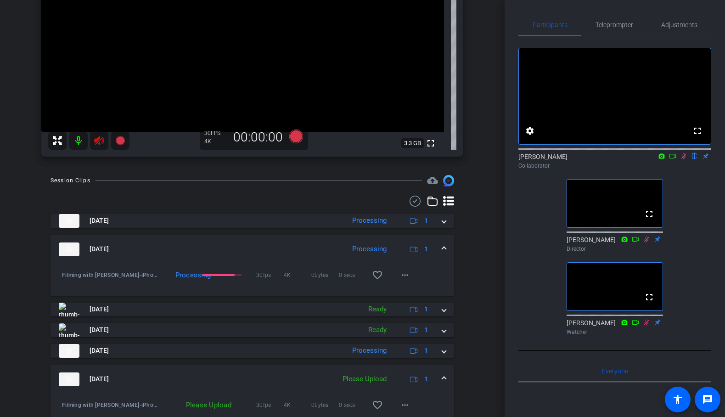
click at [443, 240] on mat-expansion-panel-header "[DATE] Processing 1" at bounding box center [253, 249] width 404 height 29
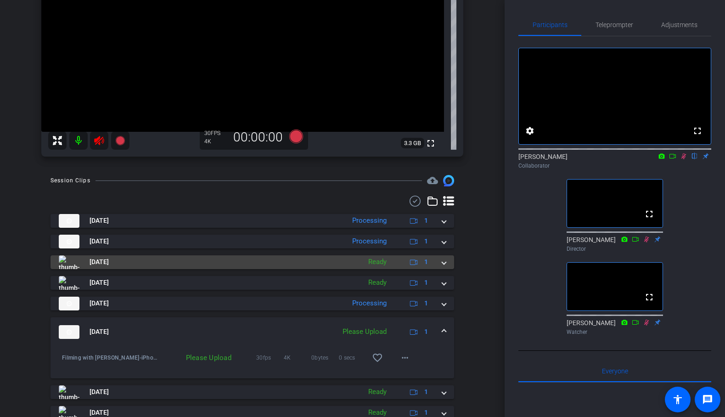
click at [442, 263] on span at bounding box center [444, 262] width 4 height 10
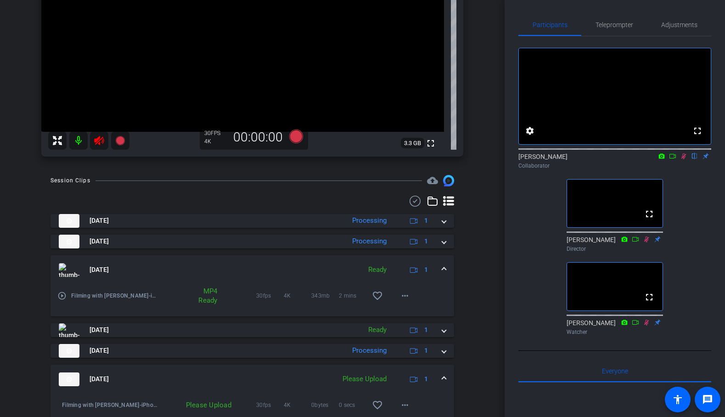
click at [442, 263] on mat-expansion-panel-header "[DATE] Ready 1" at bounding box center [253, 269] width 404 height 29
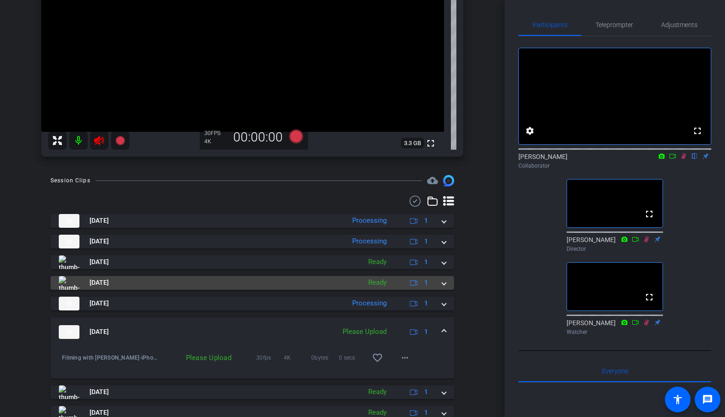
click at [444, 286] on span at bounding box center [444, 283] width 4 height 10
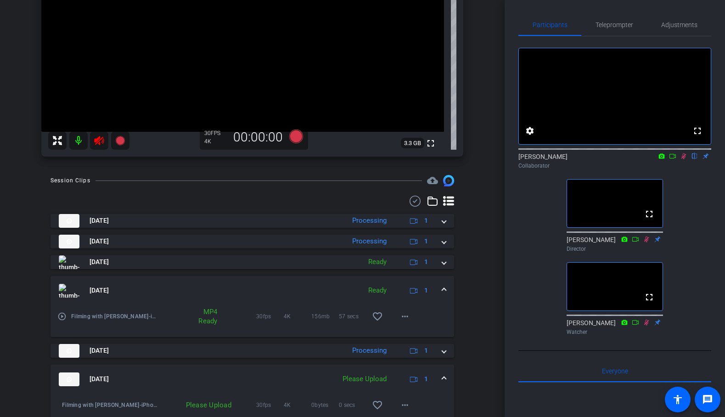
click at [444, 286] on span at bounding box center [444, 291] width 4 height 10
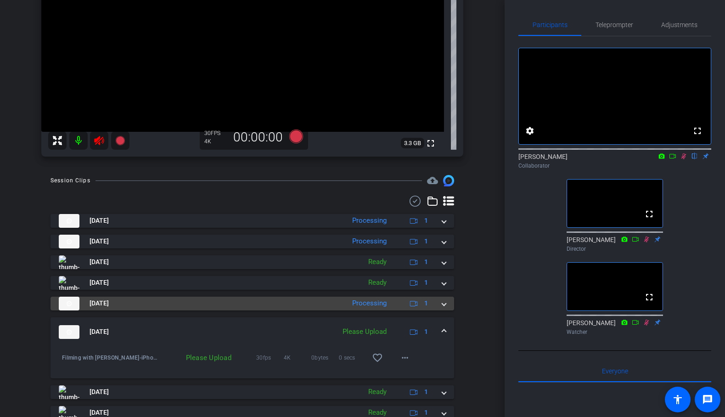
click at [446, 305] on span at bounding box center [444, 304] width 4 height 10
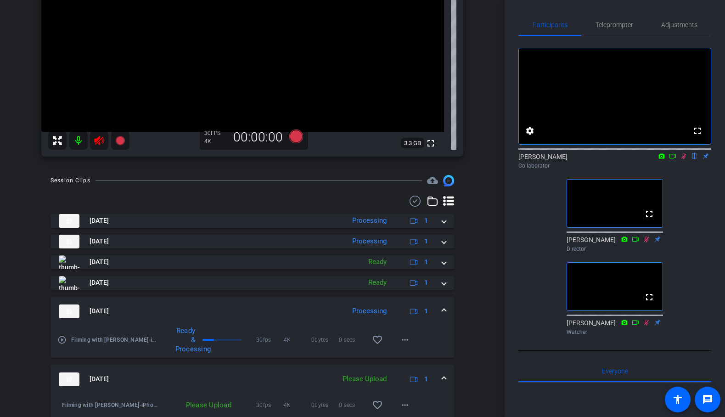
click at [446, 306] on mat-expansion-panel-header "[DATE] Processing 1" at bounding box center [253, 311] width 404 height 29
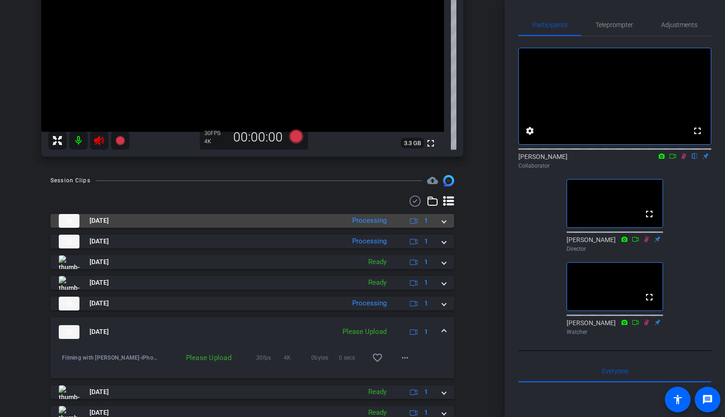
click at [441, 222] on div "[DATE] Processing 1" at bounding box center [251, 221] width 384 height 14
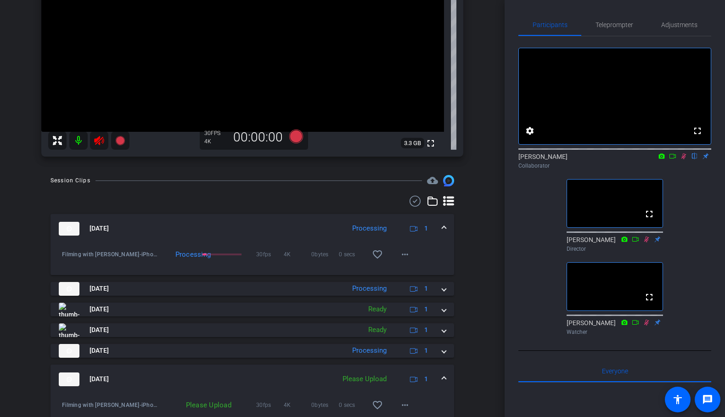
click at [441, 222] on div "[DATE] Processing 1" at bounding box center [251, 229] width 384 height 14
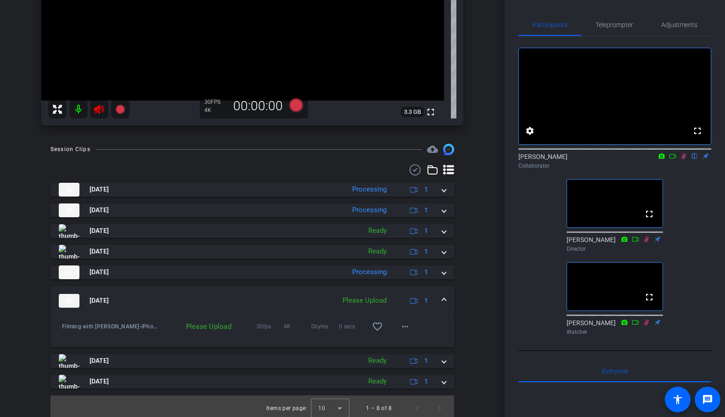
scroll to position [201, 0]
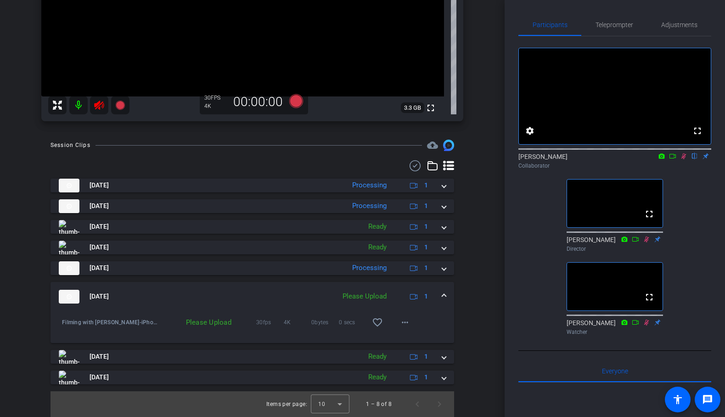
drag, startPoint x: 447, startPoint y: 295, endPoint x: 472, endPoint y: 297, distance: 24.9
click at [449, 295] on mat-expansion-panel-header "[DATE] Please Upload 1" at bounding box center [253, 296] width 404 height 29
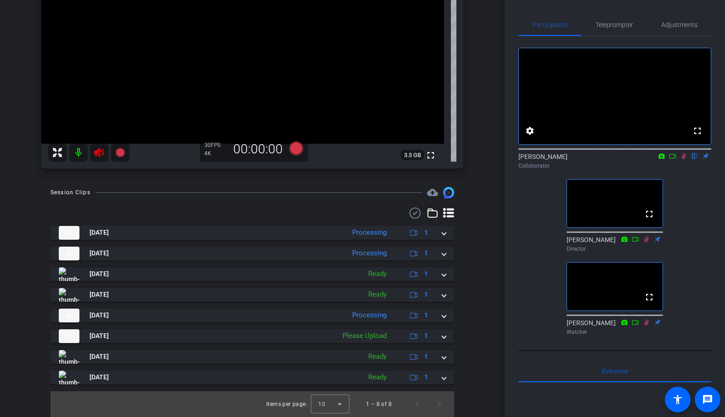
scroll to position [153, 0]
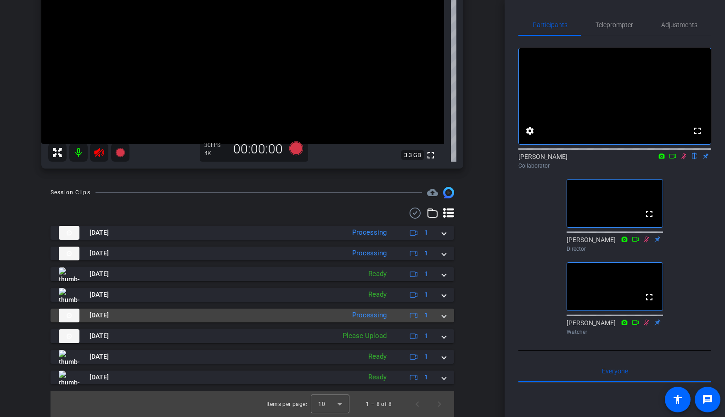
click at [447, 317] on mat-expansion-panel-header "[DATE] Processing 1" at bounding box center [253, 316] width 404 height 14
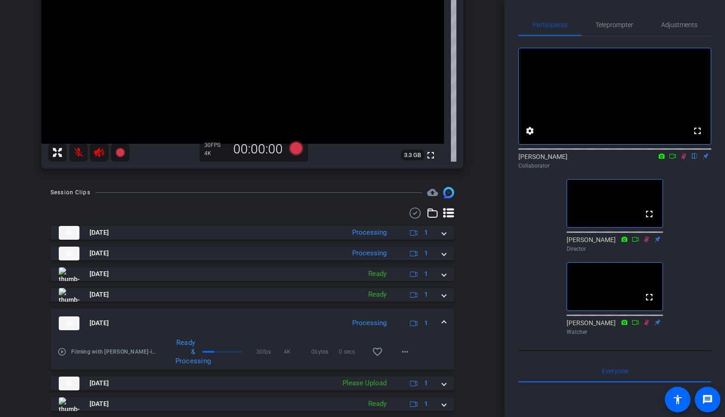
click at [447, 317] on mat-expansion-panel-header "[DATE] Processing 1" at bounding box center [253, 323] width 404 height 29
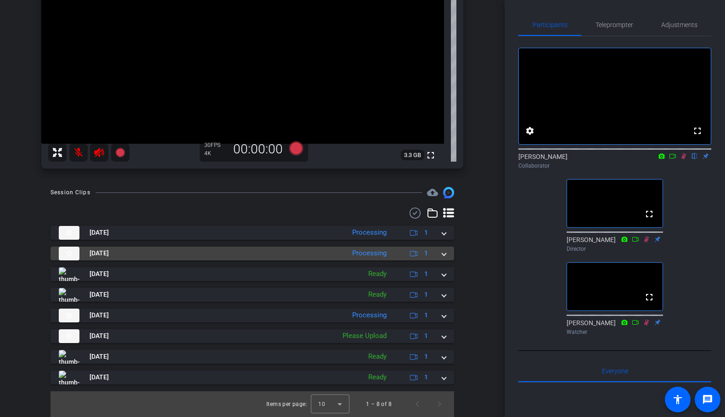
click at [447, 257] on mat-expansion-panel-header "[DATE] Processing 1" at bounding box center [253, 254] width 404 height 14
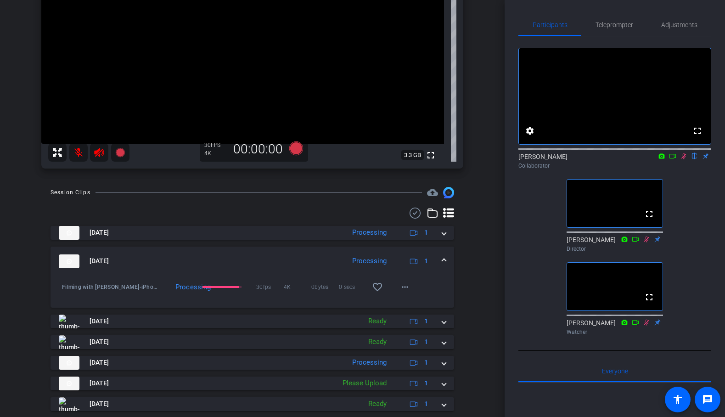
click at [447, 259] on mat-expansion-panel-header "[DATE] Processing 1" at bounding box center [253, 261] width 404 height 29
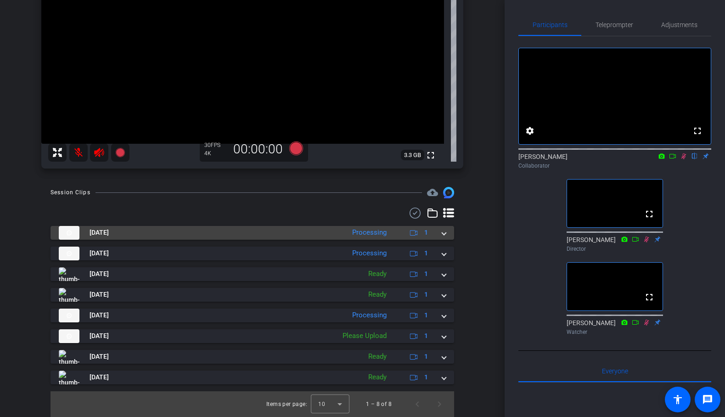
click at [444, 232] on span at bounding box center [444, 233] width 4 height 10
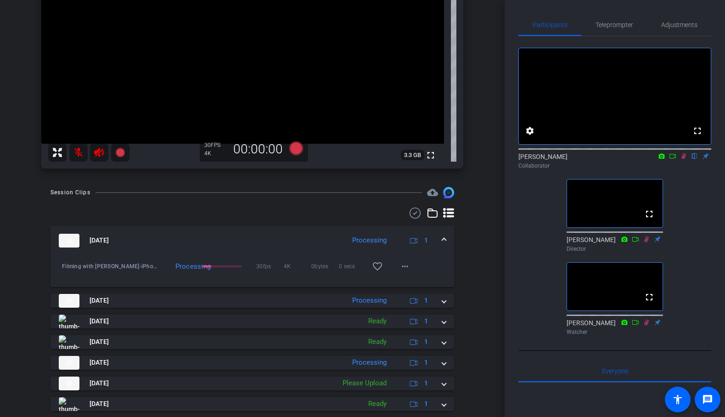
click at [444, 232] on mat-expansion-panel-header "[DATE] Processing 1" at bounding box center [253, 240] width 404 height 29
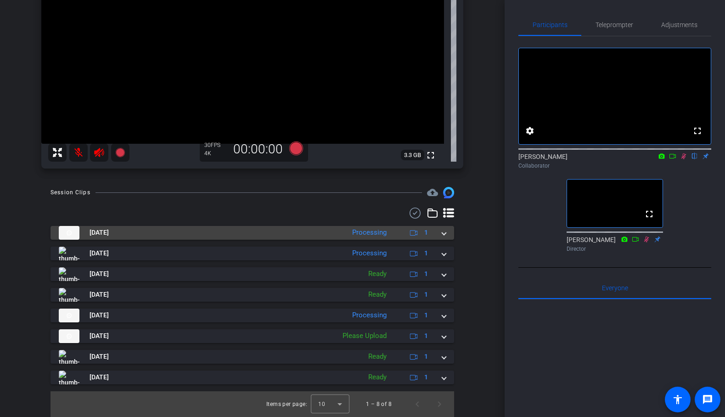
click at [445, 234] on span at bounding box center [444, 233] width 4 height 10
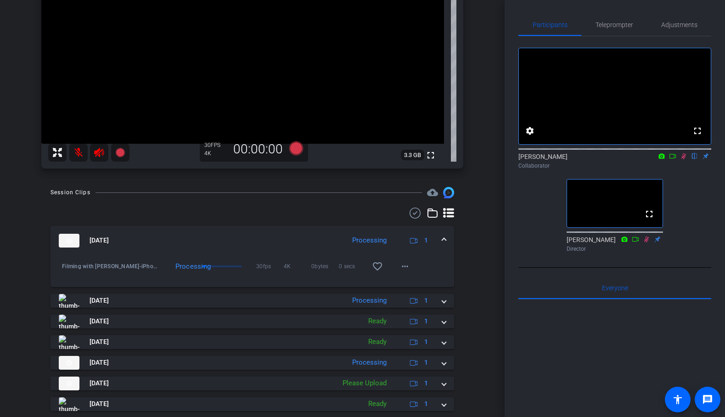
click at [445, 235] on mat-expansion-panel-header "[DATE] Processing 1" at bounding box center [253, 240] width 404 height 29
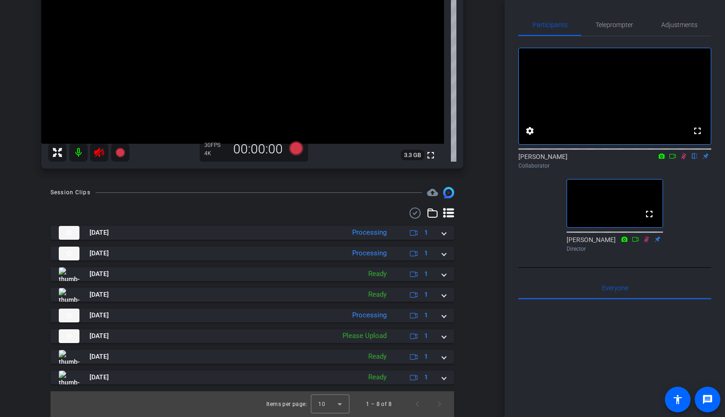
click at [492, 244] on div "Filming with [PERSON_NAME] account_box grid_on settings info logout We have upd…" at bounding box center [252, 55] width 505 height 417
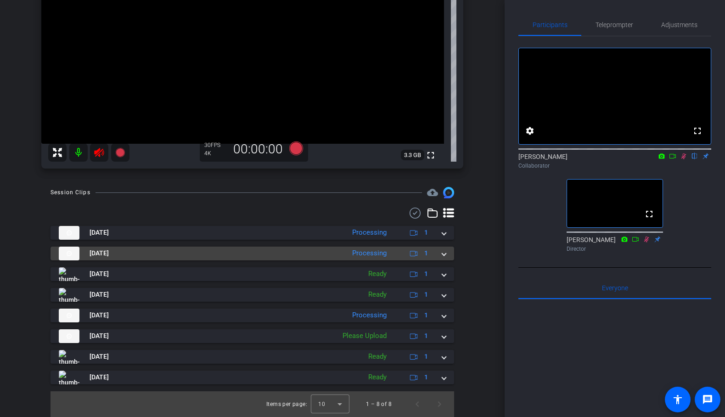
click at [446, 254] on span at bounding box center [444, 254] width 4 height 10
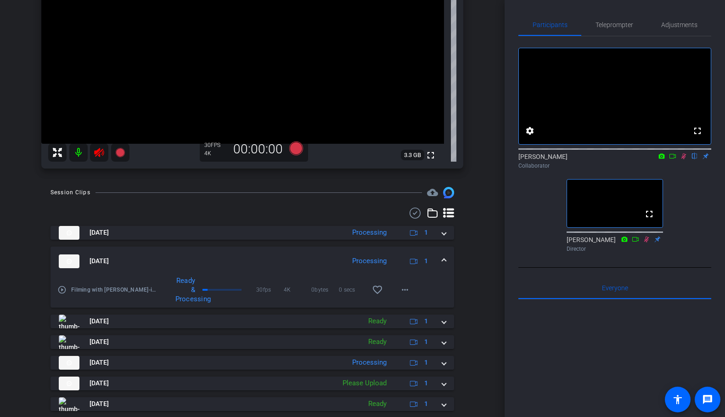
click at [447, 254] on mat-expansion-panel-header "[DATE] Processing 1" at bounding box center [253, 261] width 404 height 29
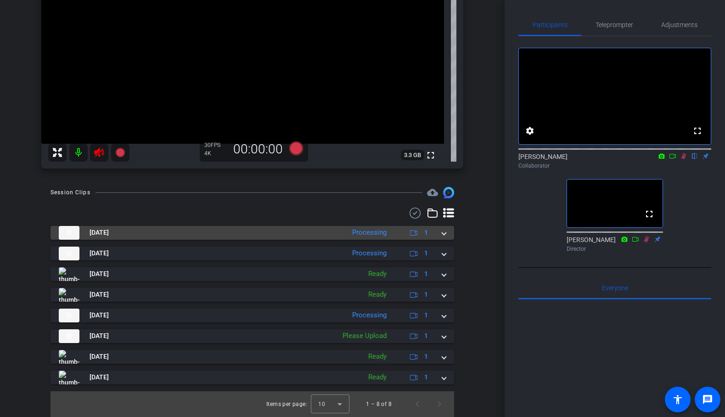
click at [448, 232] on mat-expansion-panel-header "[DATE] Processing 1" at bounding box center [253, 233] width 404 height 14
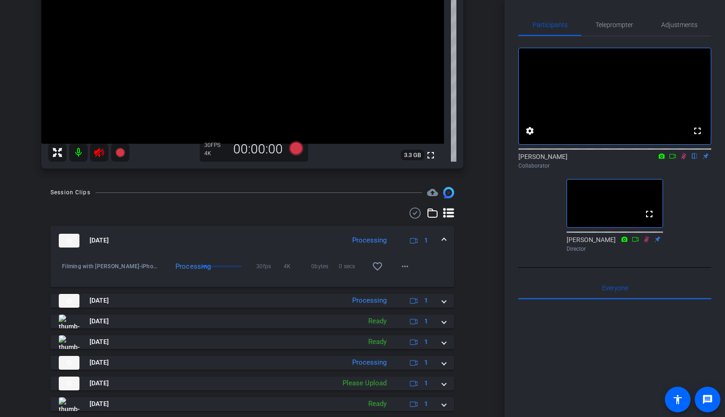
click at [447, 236] on mat-expansion-panel-header "[DATE] Processing 1" at bounding box center [253, 240] width 404 height 29
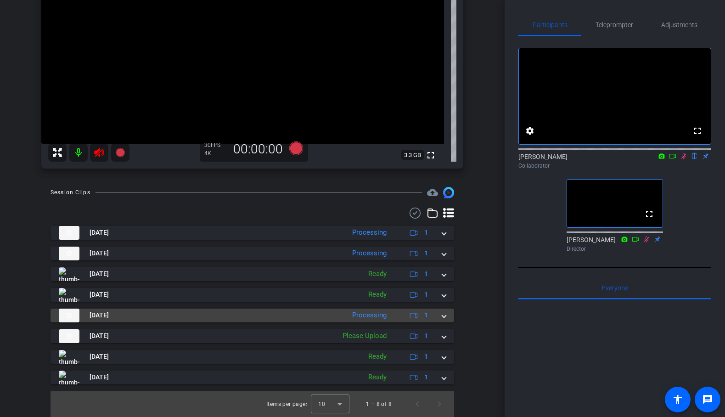
click at [446, 316] on span at bounding box center [444, 316] width 4 height 10
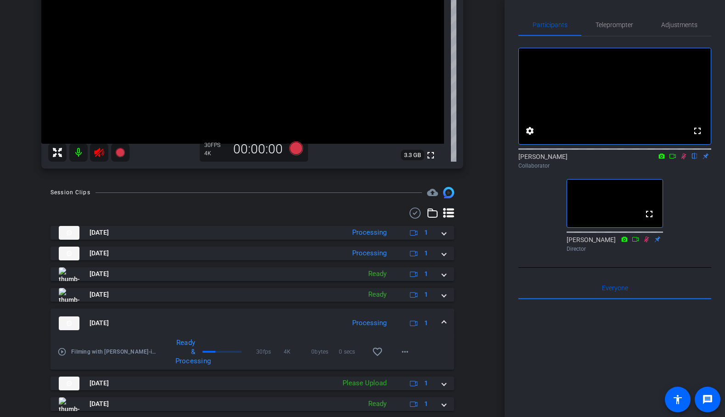
click at [447, 316] on mat-expansion-panel-header "[DATE] Processing 1" at bounding box center [253, 323] width 404 height 29
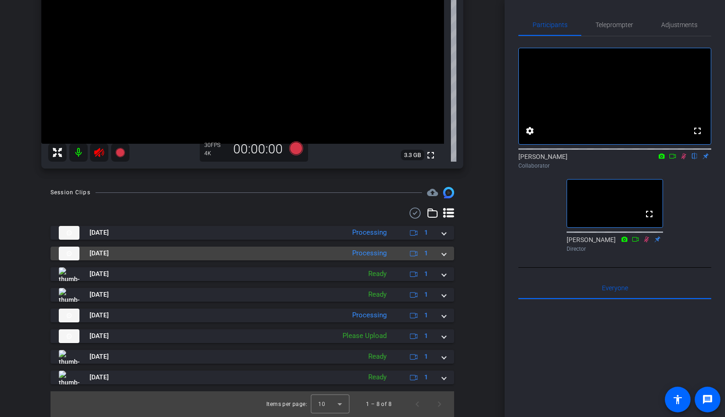
click at [444, 255] on span at bounding box center [444, 254] width 4 height 10
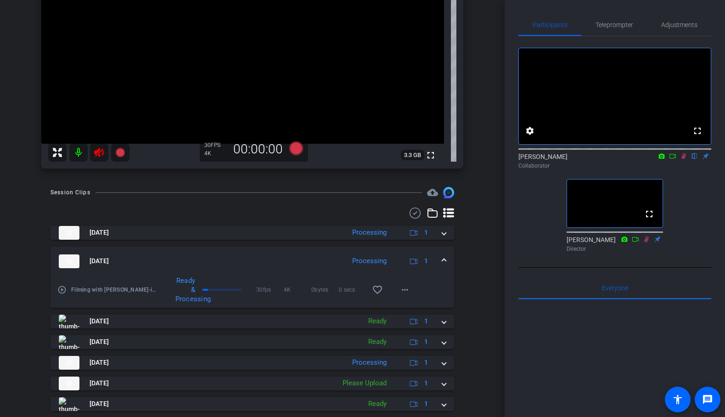
click at [444, 255] on mat-expansion-panel-header "[DATE] Processing 1" at bounding box center [253, 261] width 404 height 29
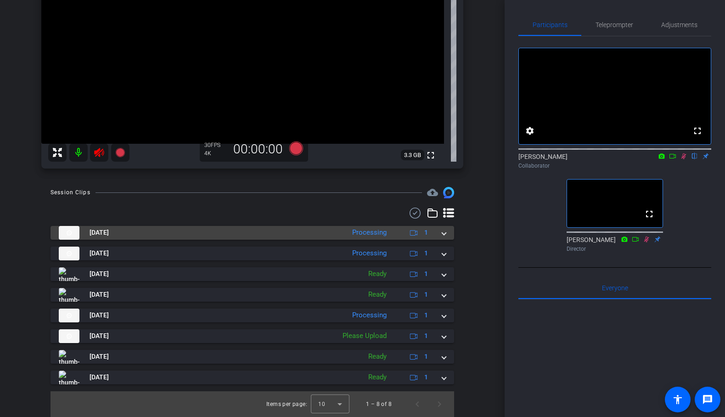
click at [443, 234] on span at bounding box center [444, 233] width 4 height 10
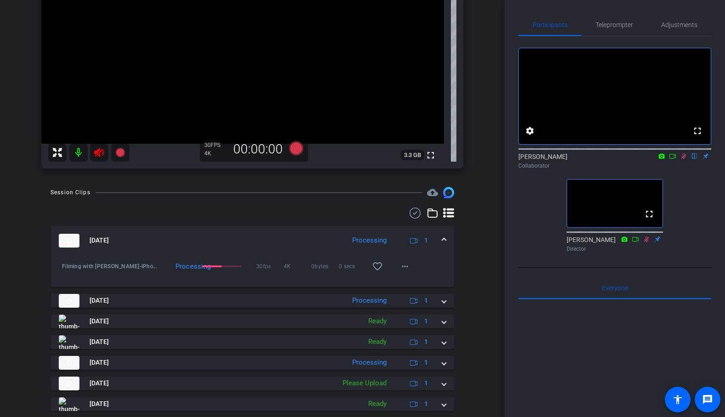
click at [443, 234] on mat-expansion-panel-header "[DATE] Processing 1" at bounding box center [253, 240] width 404 height 29
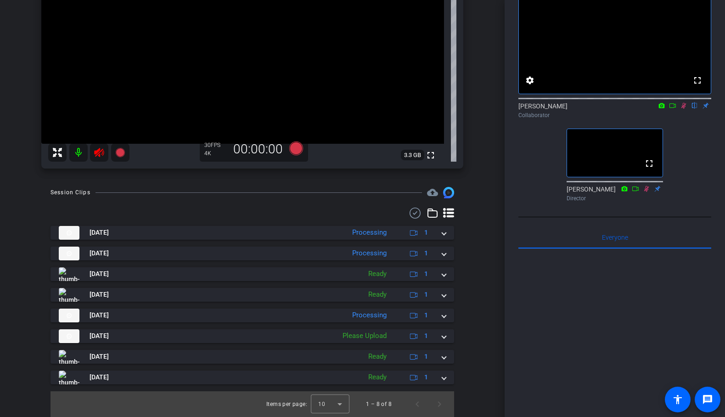
scroll to position [61, 0]
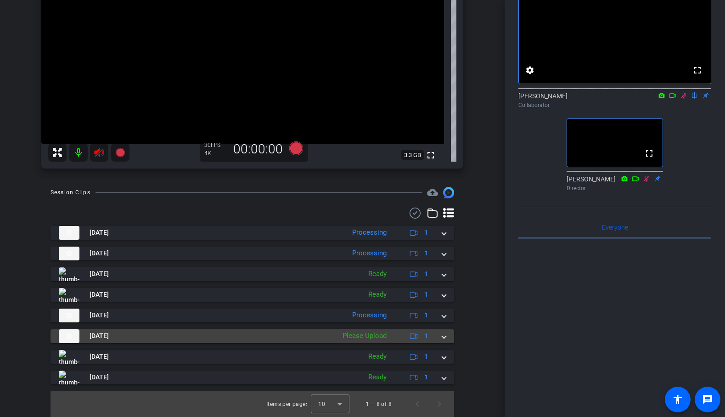
click at [448, 338] on mat-expansion-panel-header "[DATE] Please Upload 1" at bounding box center [253, 336] width 404 height 14
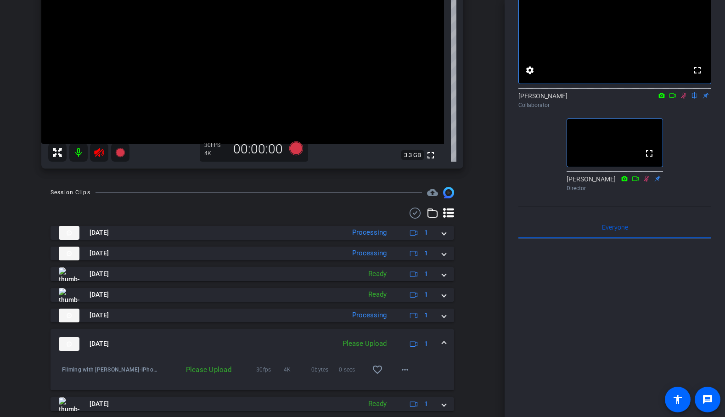
click at [444, 343] on span at bounding box center [444, 344] width 4 height 10
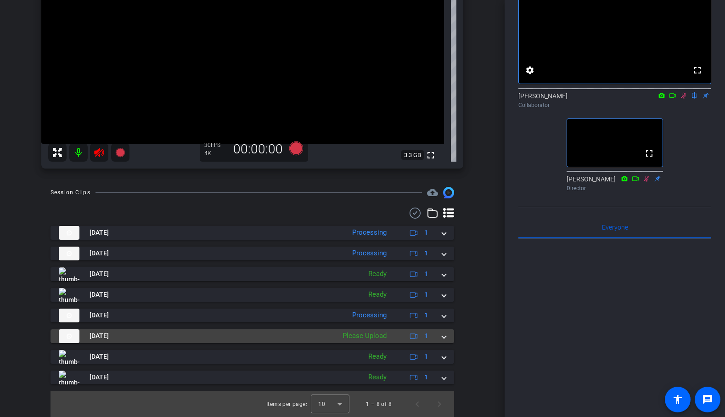
click at [448, 337] on mat-expansion-panel-header "[DATE] Please Upload 1" at bounding box center [253, 336] width 404 height 14
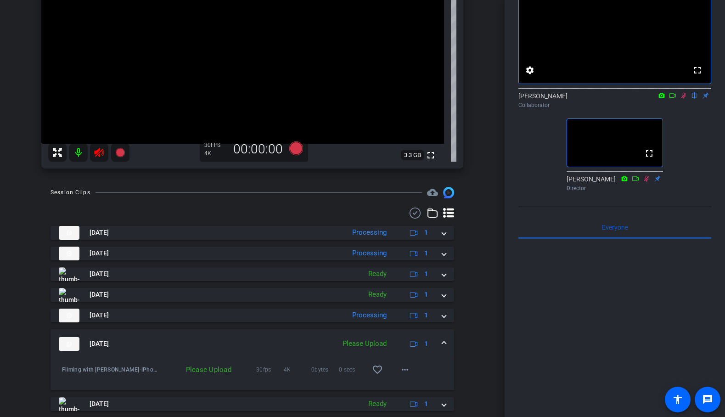
scroll to position [178, 0]
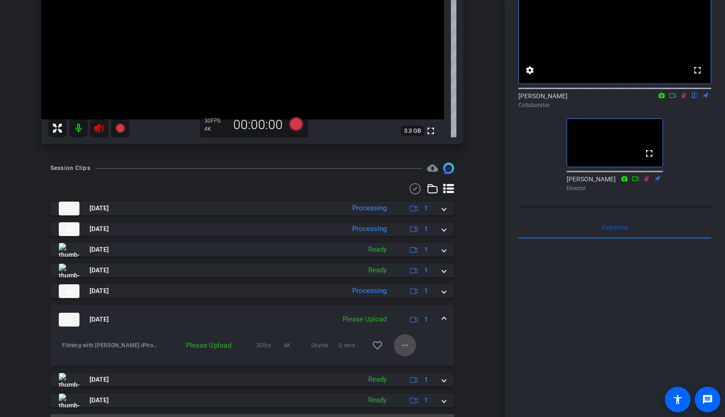
click at [406, 347] on mat-icon "more_horiz" at bounding box center [405, 345] width 11 height 11
click at [424, 364] on span "Upload" at bounding box center [420, 364] width 37 height 11
click at [442, 319] on span at bounding box center [444, 320] width 4 height 10
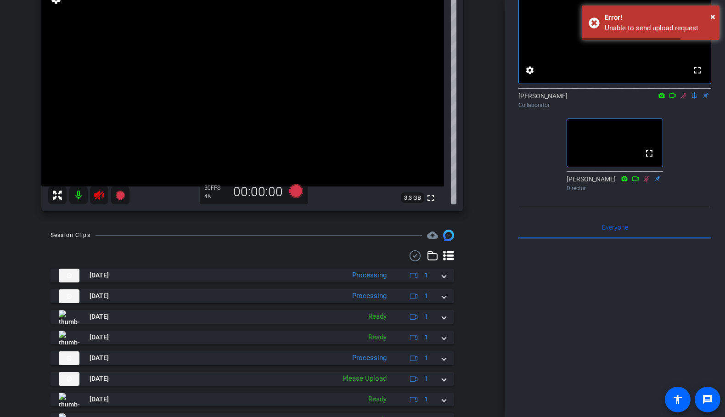
scroll to position [98, 0]
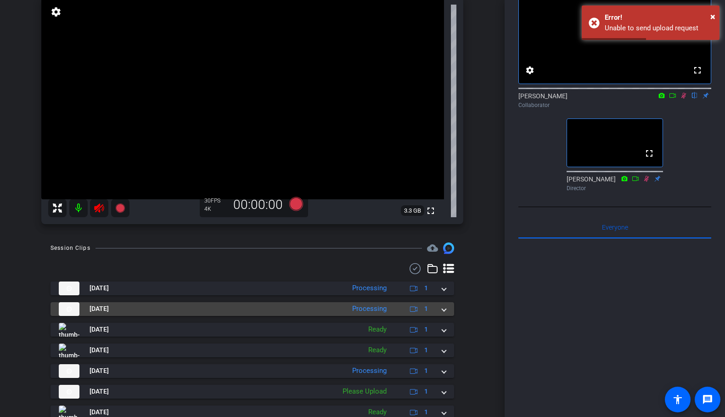
click at [443, 311] on span at bounding box center [444, 309] width 4 height 10
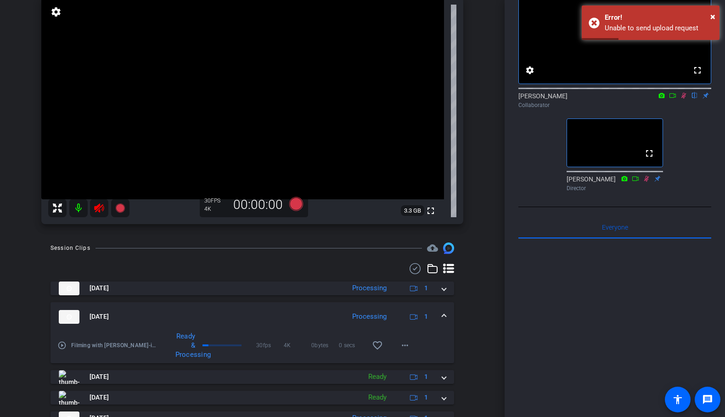
click at [443, 311] on mat-expansion-panel-header "[DATE] Processing 1" at bounding box center [253, 316] width 404 height 29
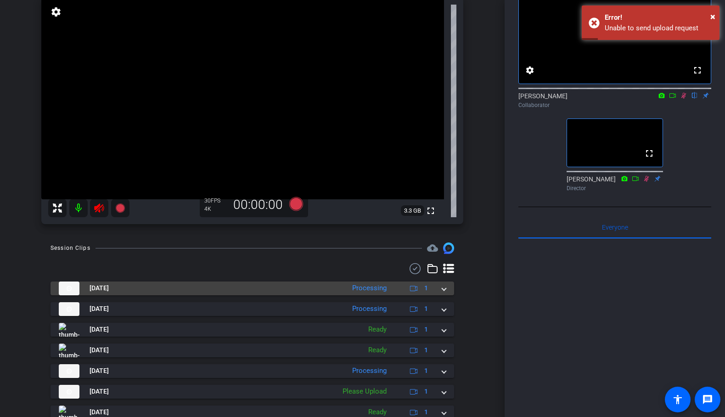
click at [446, 291] on mat-expansion-panel-header "[DATE] Processing 1" at bounding box center [253, 289] width 404 height 14
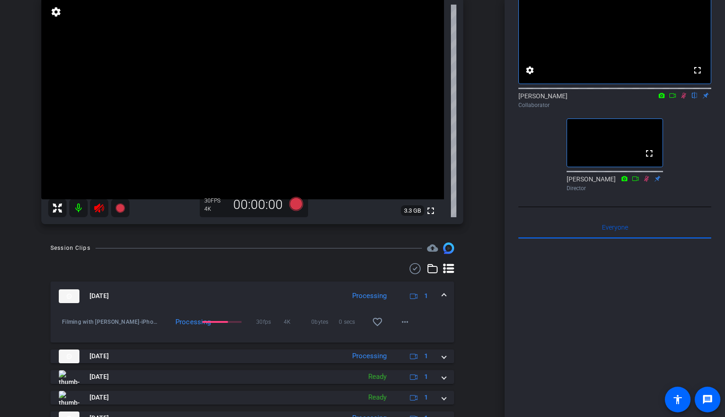
click at [446, 291] on mat-expansion-panel-header "[DATE] Processing 1" at bounding box center [253, 296] width 404 height 29
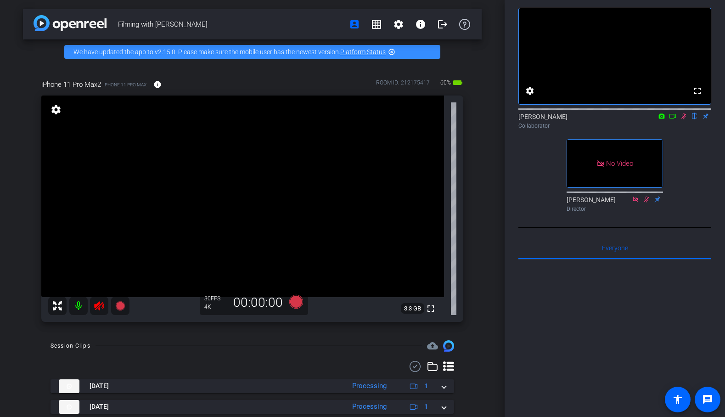
scroll to position [43, 0]
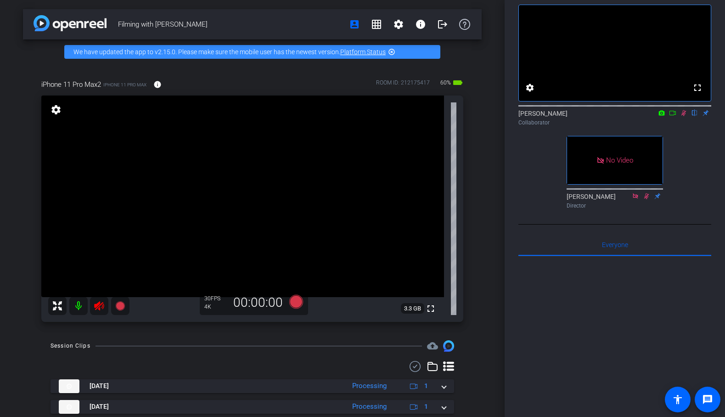
click at [674, 116] on icon at bounding box center [672, 113] width 7 height 6
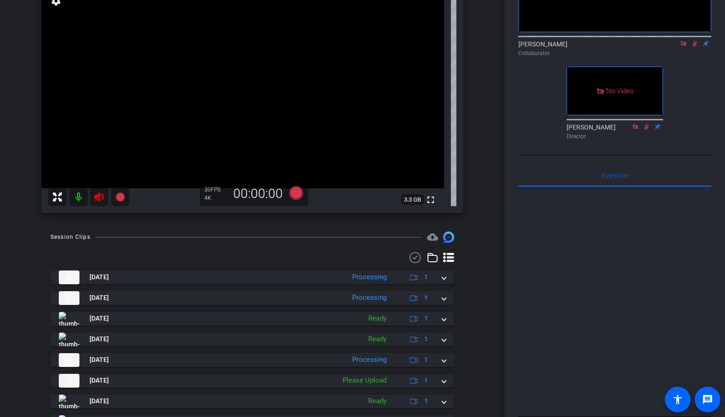
scroll to position [110, 0]
click at [76, 197] on mat-icon at bounding box center [78, 196] width 18 height 18
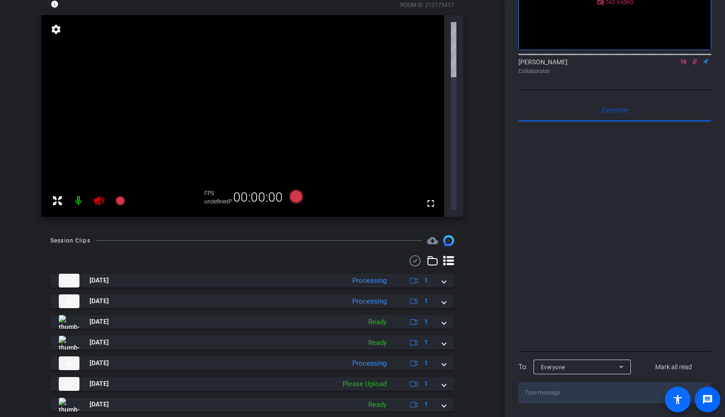
scroll to position [0, 0]
